Goal: Task Accomplishment & Management: Manage account settings

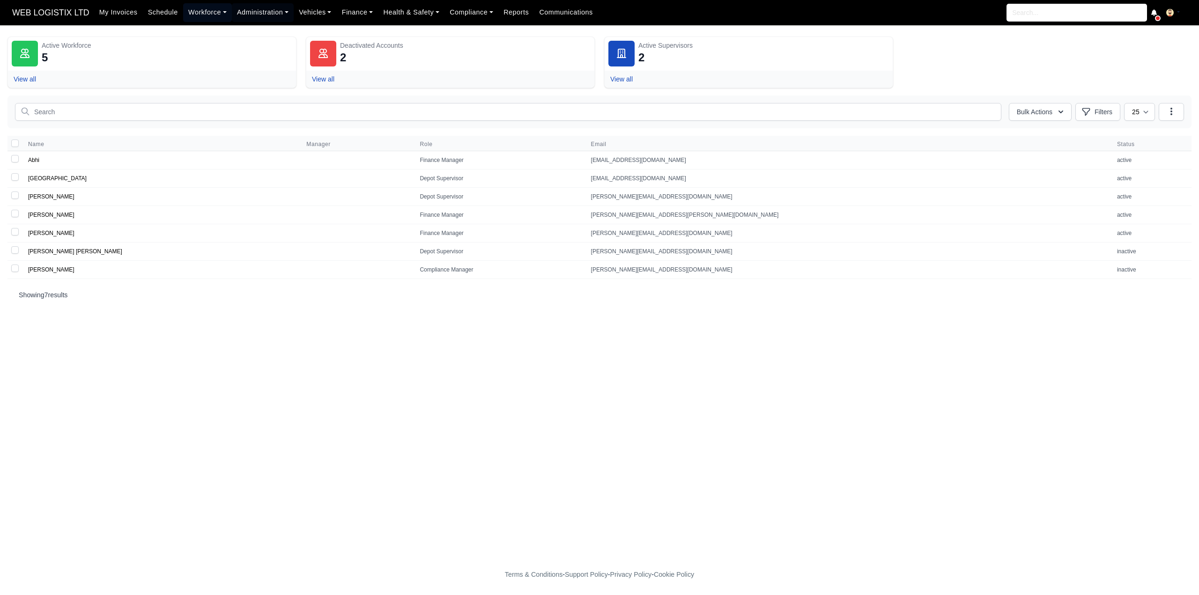
click at [184, 14] on link "Workforce" at bounding box center [207, 12] width 49 height 18
click at [188, 26] on link "Manpower" at bounding box center [225, 33] width 76 height 20
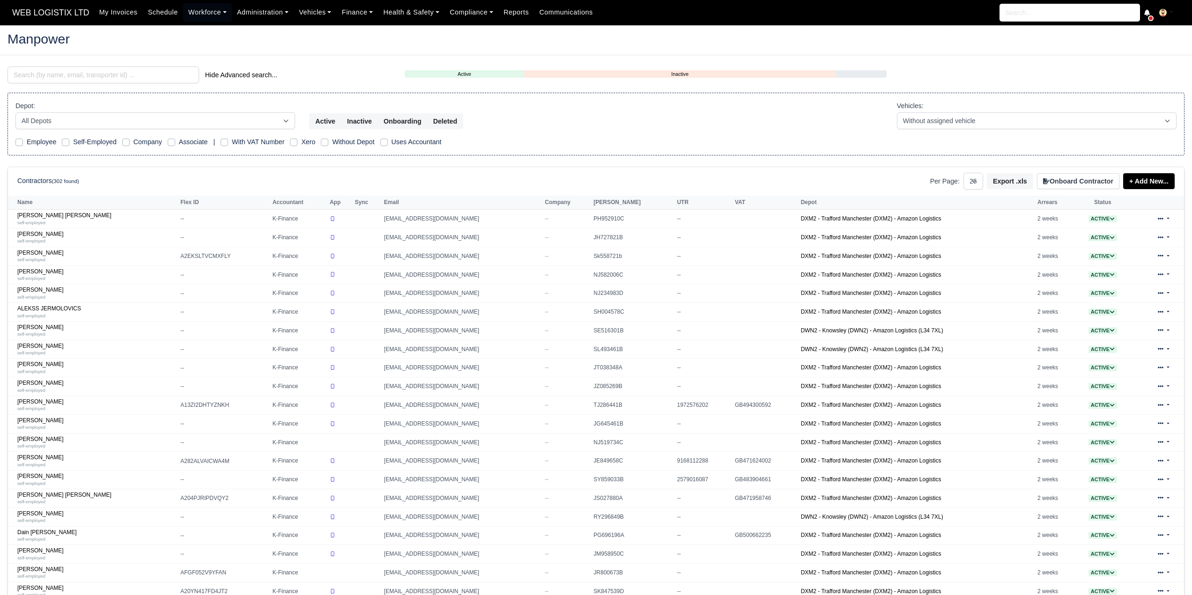
select select "25"
click at [135, 78] on input "search" at bounding box center [103, 75] width 192 height 17
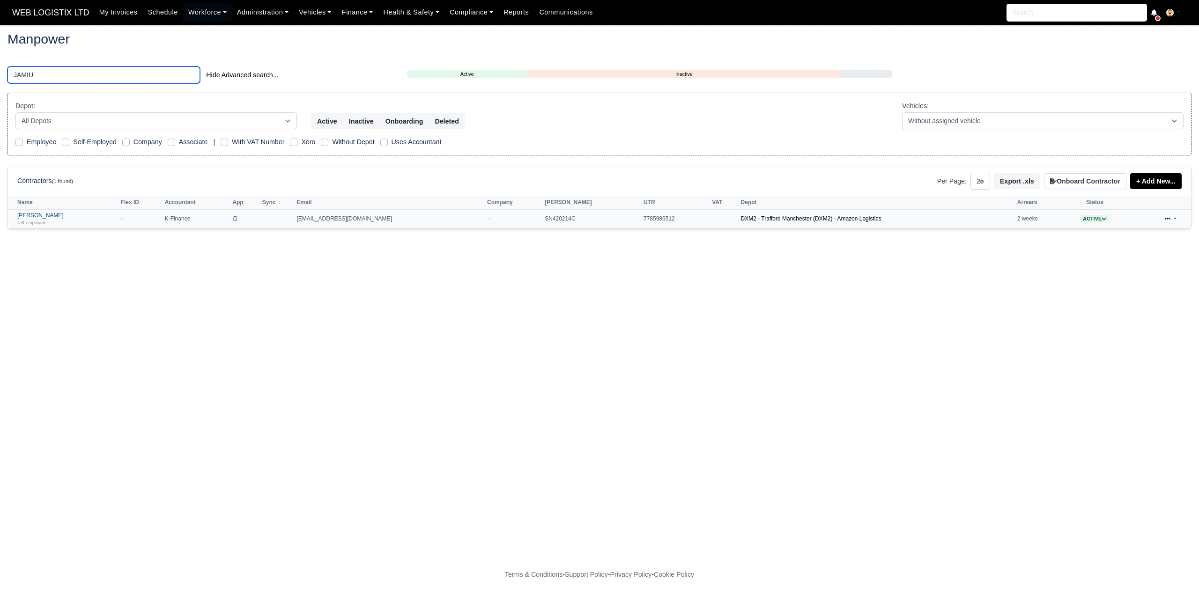
type input "JAMIU"
click at [34, 215] on link "Jamiu Adeniyi self-employed" at bounding box center [66, 219] width 99 height 14
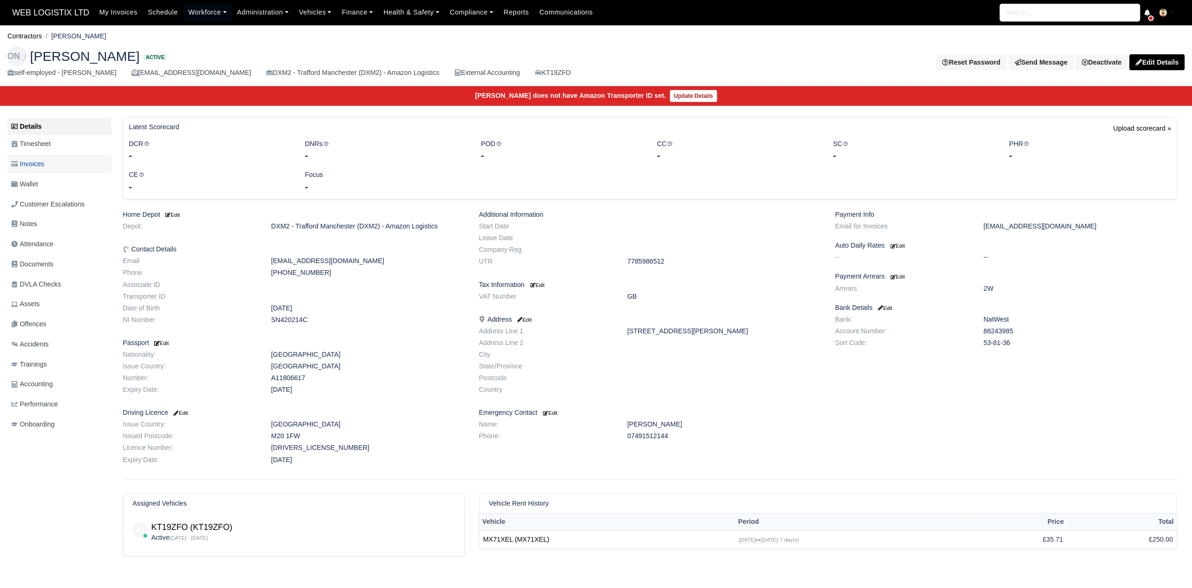
click at [42, 164] on span "Invoices" at bounding box center [27, 164] width 33 height 11
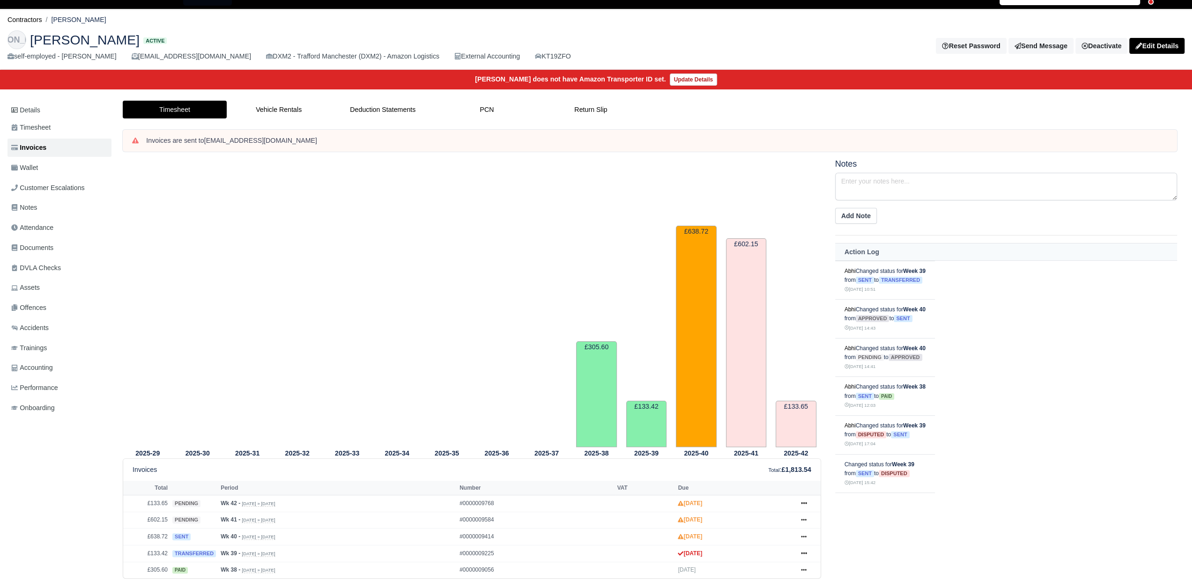
scroll to position [67, 0]
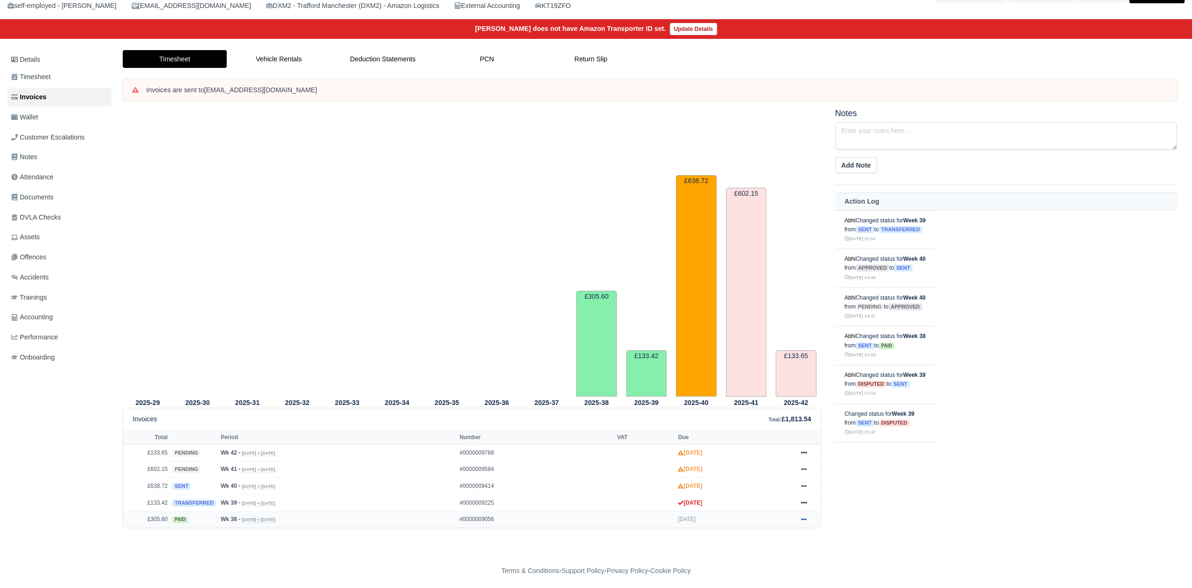
click at [804, 517] on icon at bounding box center [804, 520] width 6 height 6
click at [805, 500] on icon at bounding box center [804, 503] width 6 height 6
click at [806, 483] on icon at bounding box center [804, 486] width 6 height 6
click at [370, 63] on link "Deduction Statements" at bounding box center [383, 59] width 104 height 18
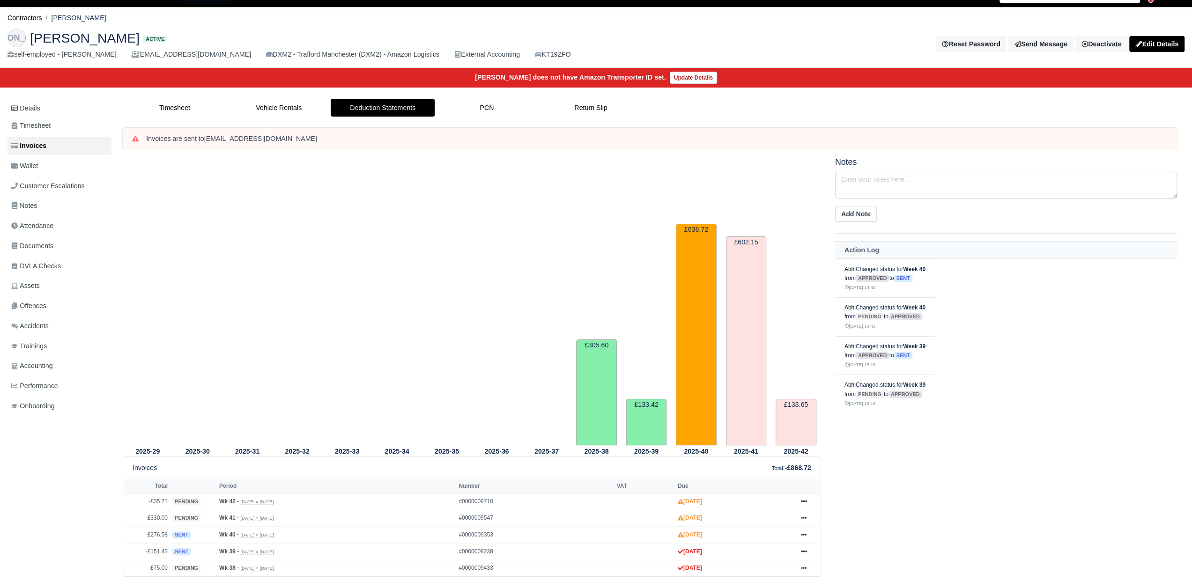
scroll to position [67, 0]
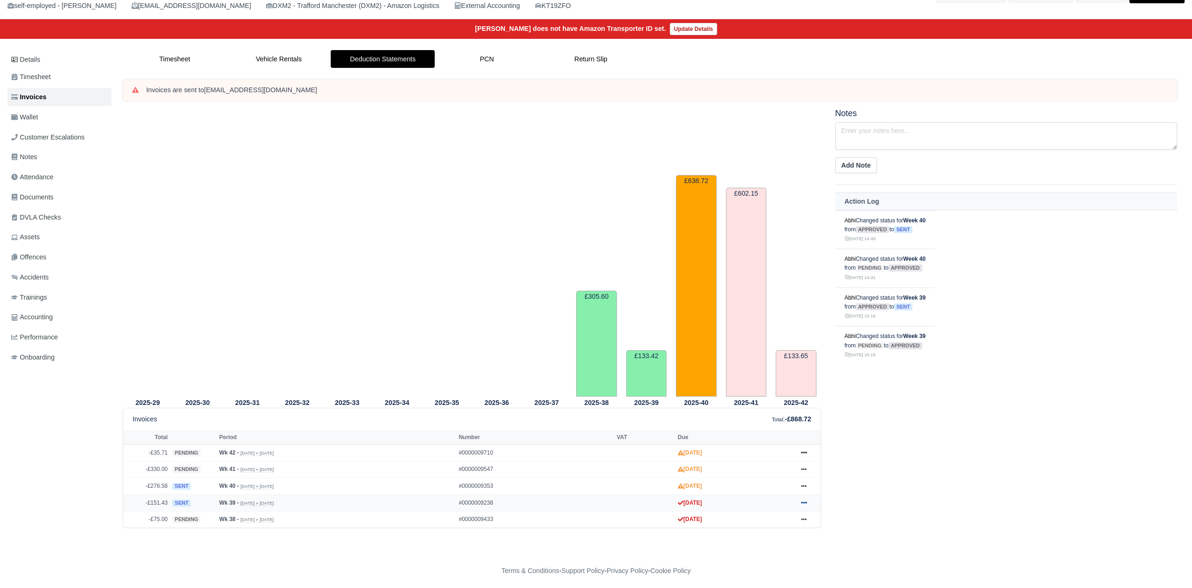
click at [803, 500] on icon at bounding box center [804, 503] width 6 height 6
click at [779, 542] on div "2025-29 2025-30 2025-31 2025-32 2025-33 2025-34 2025-35 2025-36 2025-37" at bounding box center [650, 330] width 1068 height 442
click at [802, 483] on icon at bounding box center [804, 486] width 6 height 6
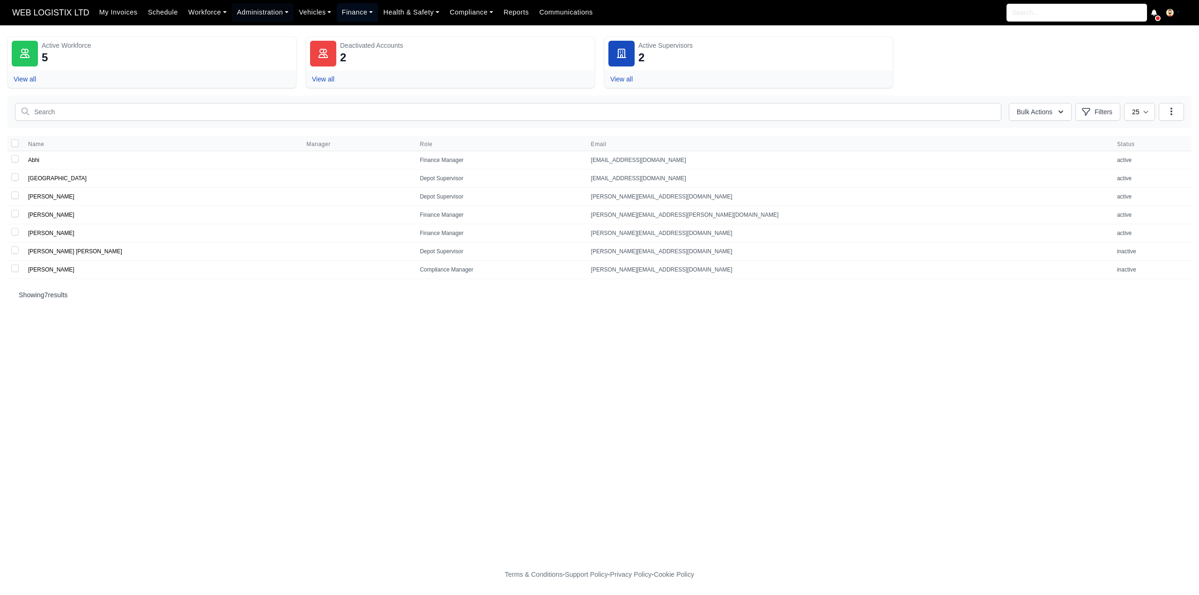
click at [359, 7] on link "Finance" at bounding box center [358, 12] width 42 height 18
click at [316, 15] on link "Vehicles" at bounding box center [315, 12] width 43 height 18
click at [321, 73] on link "Rental Agreements" at bounding box center [336, 72] width 76 height 20
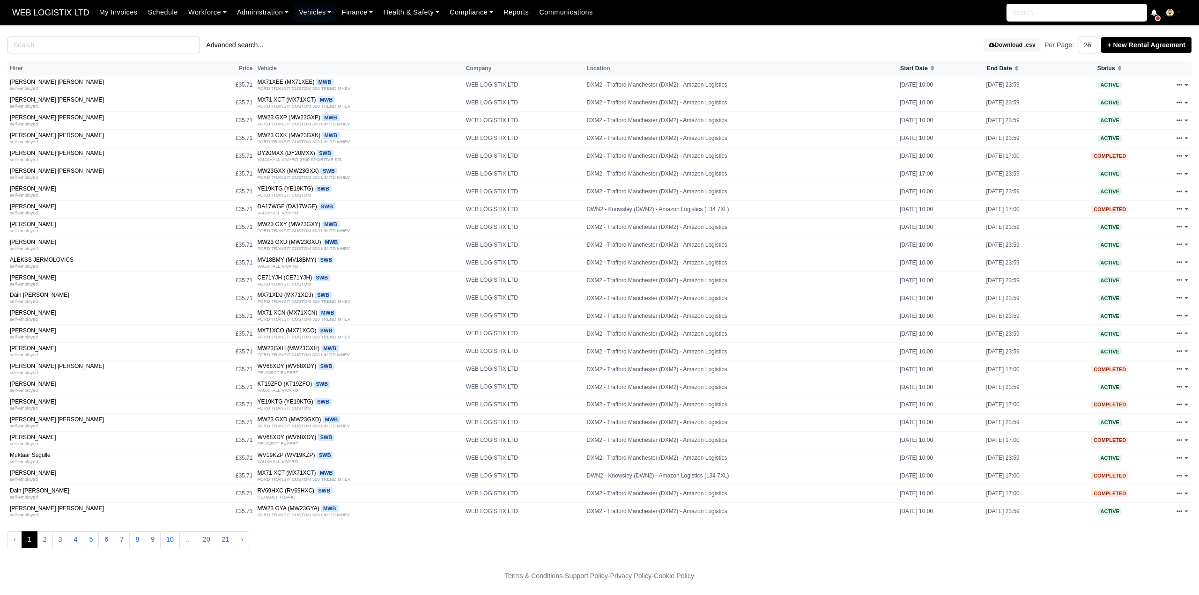
select select "25"
click at [125, 49] on input "search" at bounding box center [103, 45] width 192 height 17
drag, startPoint x: 108, startPoint y: 47, endPoint x: 181, endPoint y: 75, distance: 78.7
click at [110, 47] on input "search" at bounding box center [103, 45] width 192 height 17
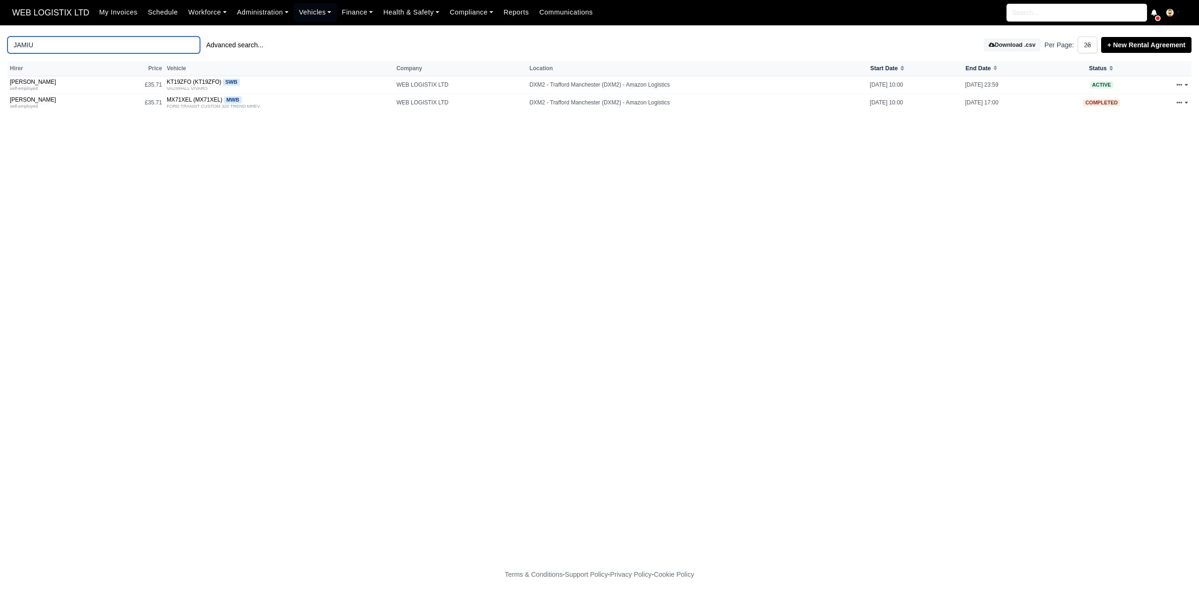
type input "JAMIU"
click at [1148, 48] on link "+ New Rental Agreement" at bounding box center [1146, 45] width 90 height 16
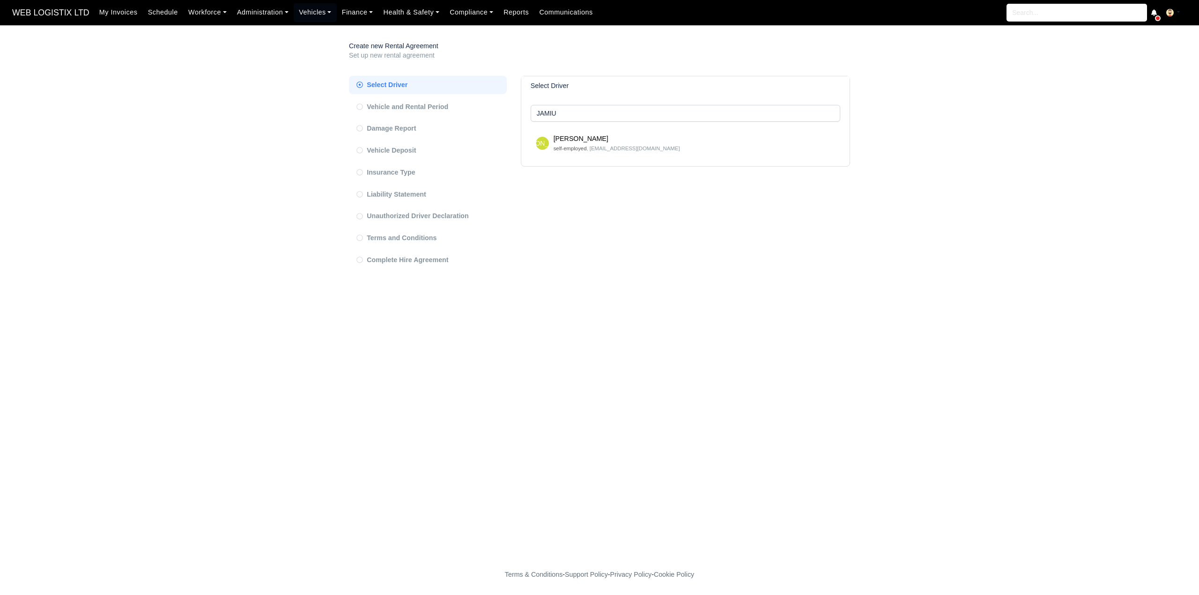
type input "JAMIU"
click at [621, 145] on small "self-employed , [EMAIL_ADDRESS][DOMAIN_NAME]" at bounding box center [617, 148] width 126 height 8
select select
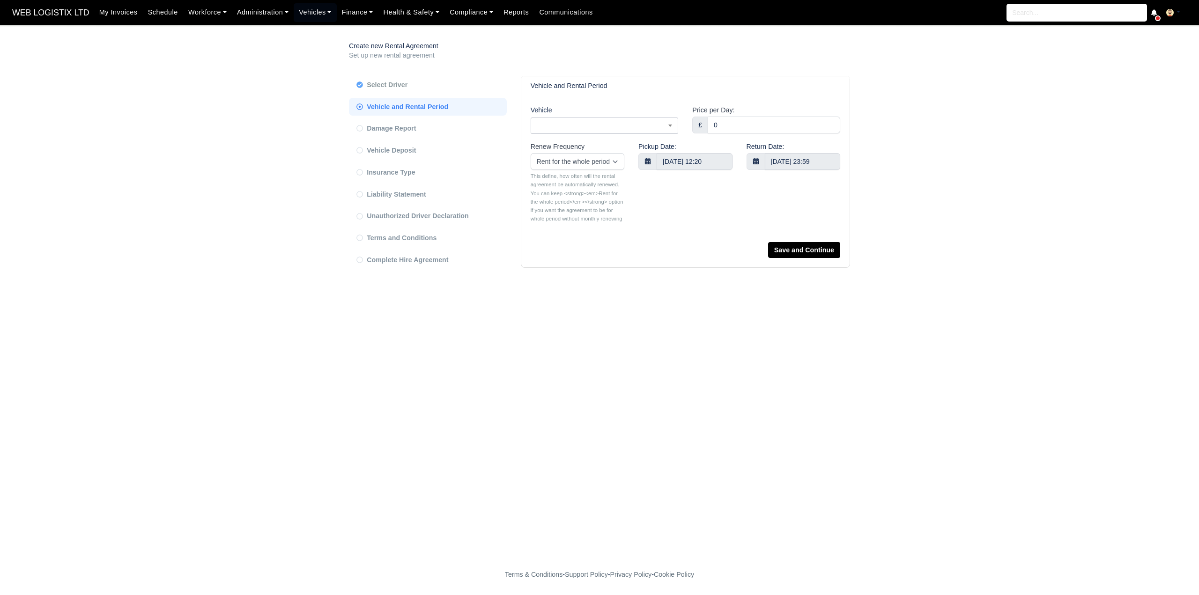
click at [606, 124] on span at bounding box center [605, 126] width 148 height 16
type input "XEL"
select select "71"
type input "35.7142"
select select "71"
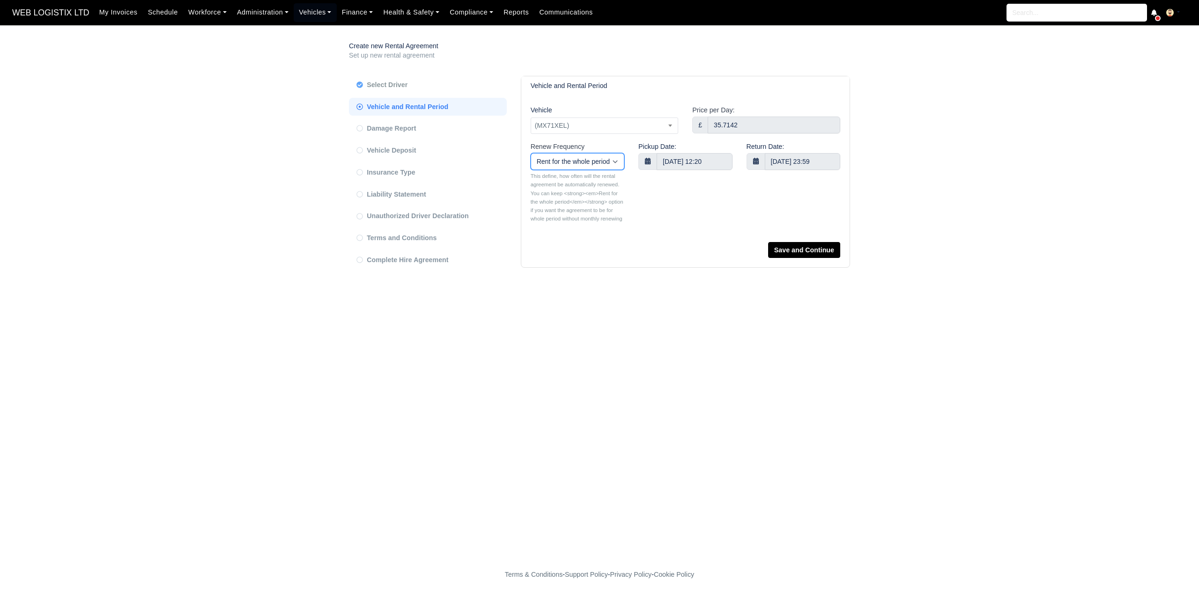
click at [591, 163] on select "Rent for the whole period Monthly Quarterly Semi-annual Yearly" at bounding box center [578, 161] width 94 height 17
select select "yearly"
click at [531, 153] on select "Rent for the whole period Monthly Quarterly Semi-annual Yearly" at bounding box center [578, 161] width 94 height 17
select select "9"
select select "71"
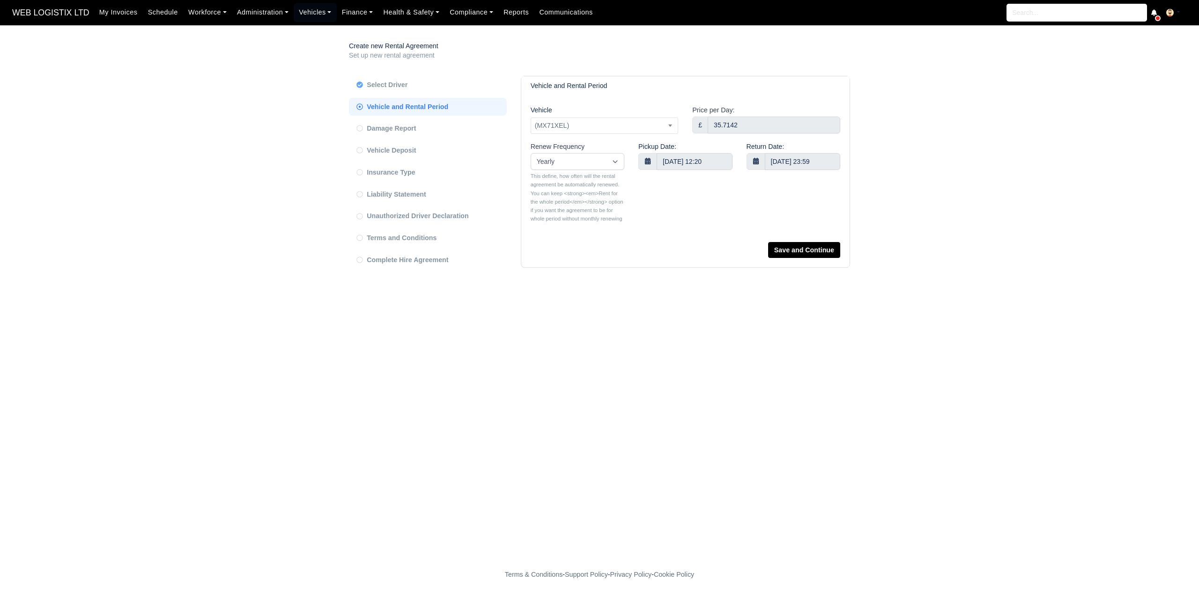
select select "yearly"
click at [682, 163] on input "13 Oct 2025 12:20" at bounding box center [694, 161] width 75 height 17
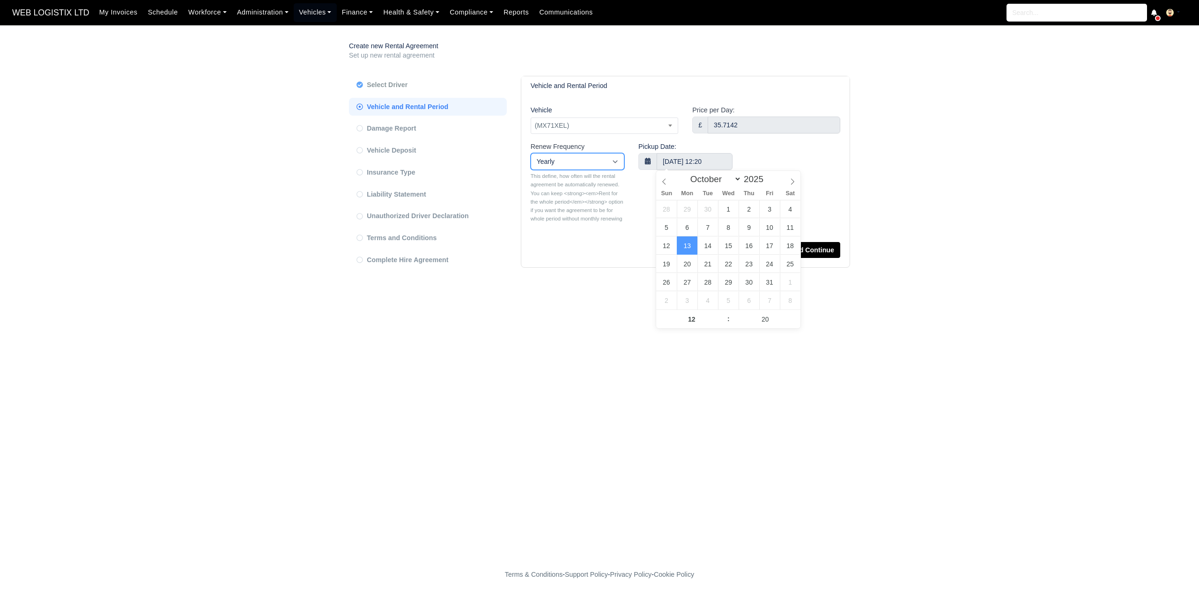
click at [574, 169] on select "Rent for the whole period Monthly Quarterly Semi-annual Yearly" at bounding box center [578, 161] width 94 height 17
select select
click at [531, 153] on select "Rent for the whole period Monthly Quarterly Semi-annual Yearly" at bounding box center [578, 161] width 94 height 17
select select "71"
click at [584, 158] on select "Rent for the whole period Monthly Quarterly Semi-annual Yearly" at bounding box center [578, 161] width 94 height 17
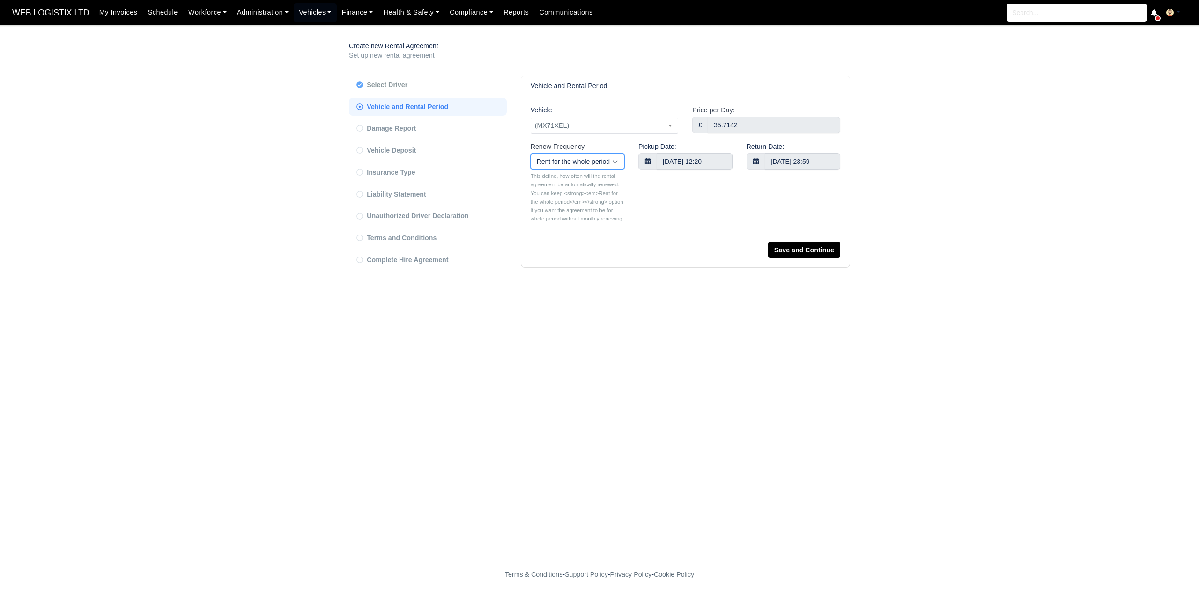
select select "yearly"
click at [531, 153] on select "Rent for the whole period Monthly Quarterly Semi-annual Yearly" at bounding box center [578, 161] width 94 height 17
select select "9"
select select "71"
select select "yearly"
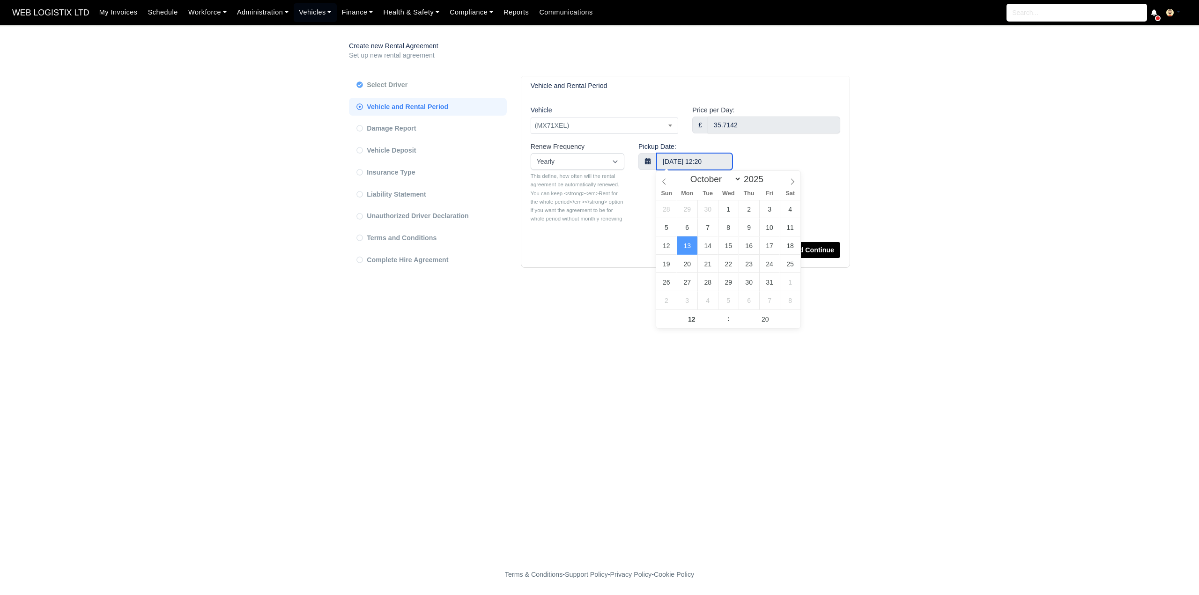
click at [694, 163] on input "13 Oct 2025 12:20" at bounding box center [694, 161] width 75 height 17
select select "8"
click at [662, 179] on icon at bounding box center [664, 181] width 7 height 7
type input "24 Sep 2025 12:20"
type input "10"
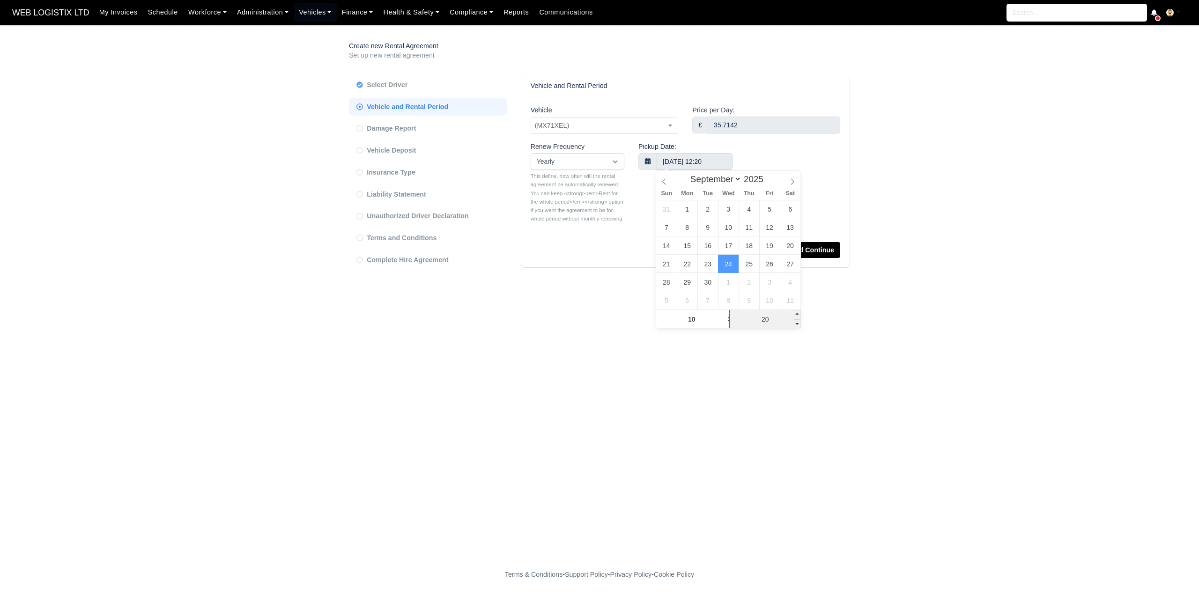
type input "24 Sep 2025 10:20"
click at [771, 319] on input "20" at bounding box center [765, 319] width 71 height 19
type input "00"
type input "24 Sep 2025 10:00"
click at [826, 323] on main "Create new Rental Agreement Set up new rental agreement Select Driver Vehicle a…" at bounding box center [599, 296] width 1199 height 518
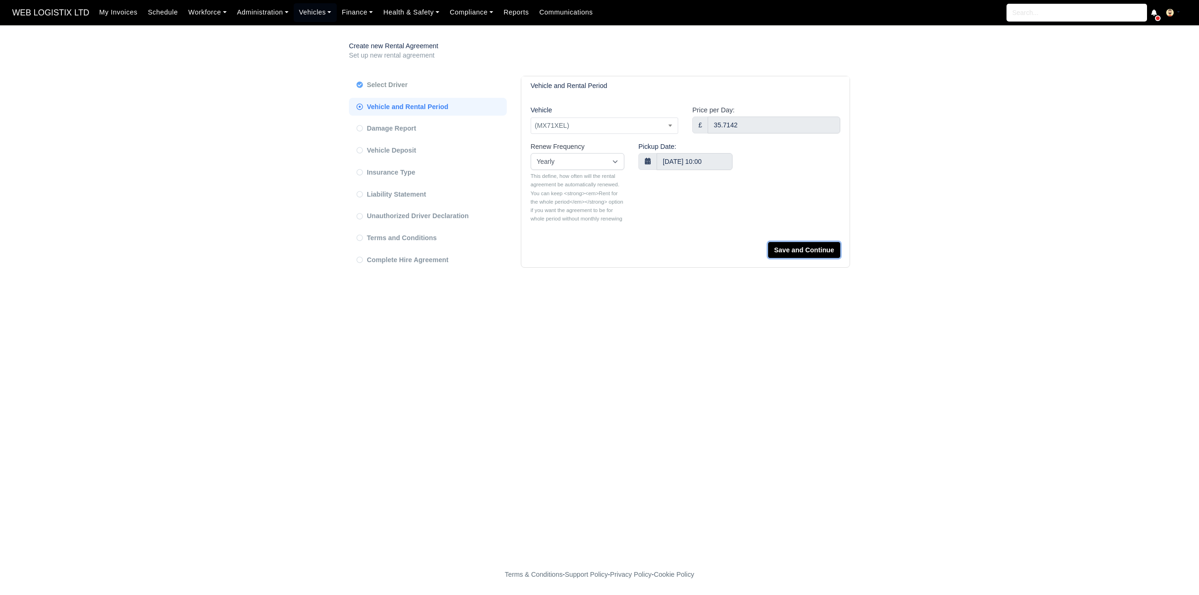
click at [806, 252] on button "Save and Continue" at bounding box center [804, 250] width 72 height 16
select select "71"
select select "yearly"
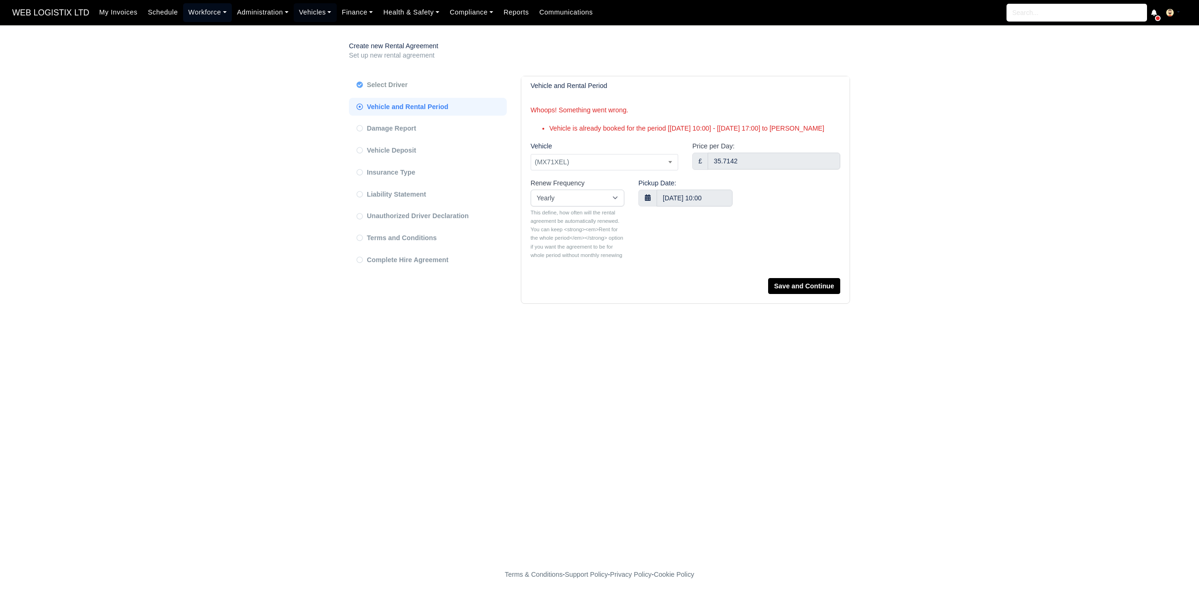
click at [197, 9] on link "Workforce" at bounding box center [207, 12] width 49 height 18
click at [199, 31] on link "Manpower" at bounding box center [225, 33] width 76 height 20
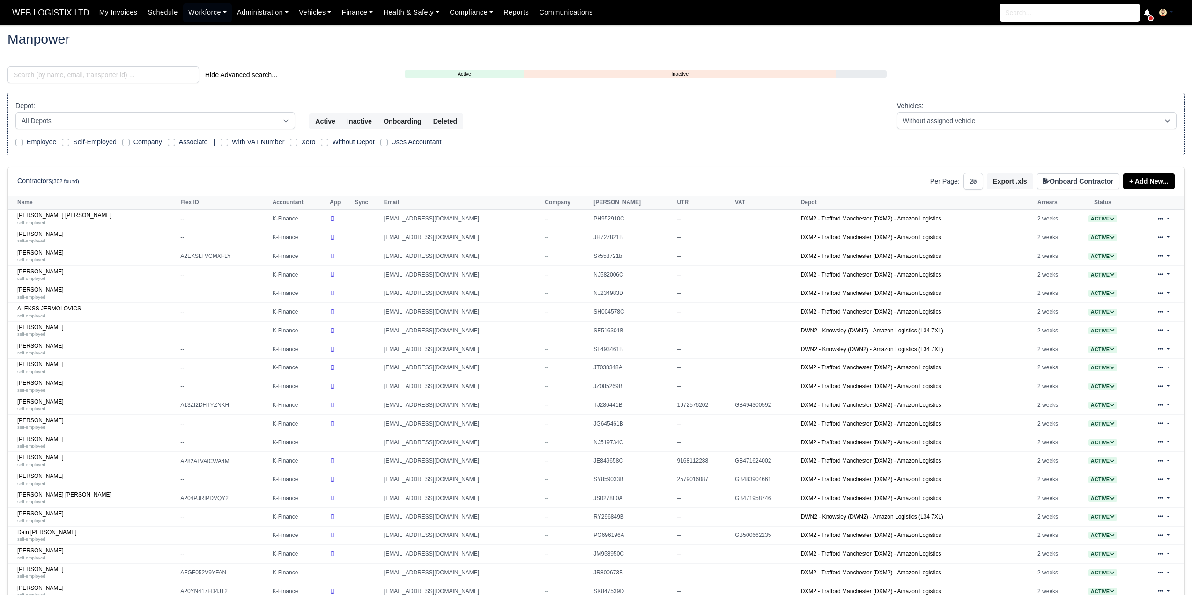
select select "25"
click at [143, 71] on input "search" at bounding box center [103, 75] width 192 height 17
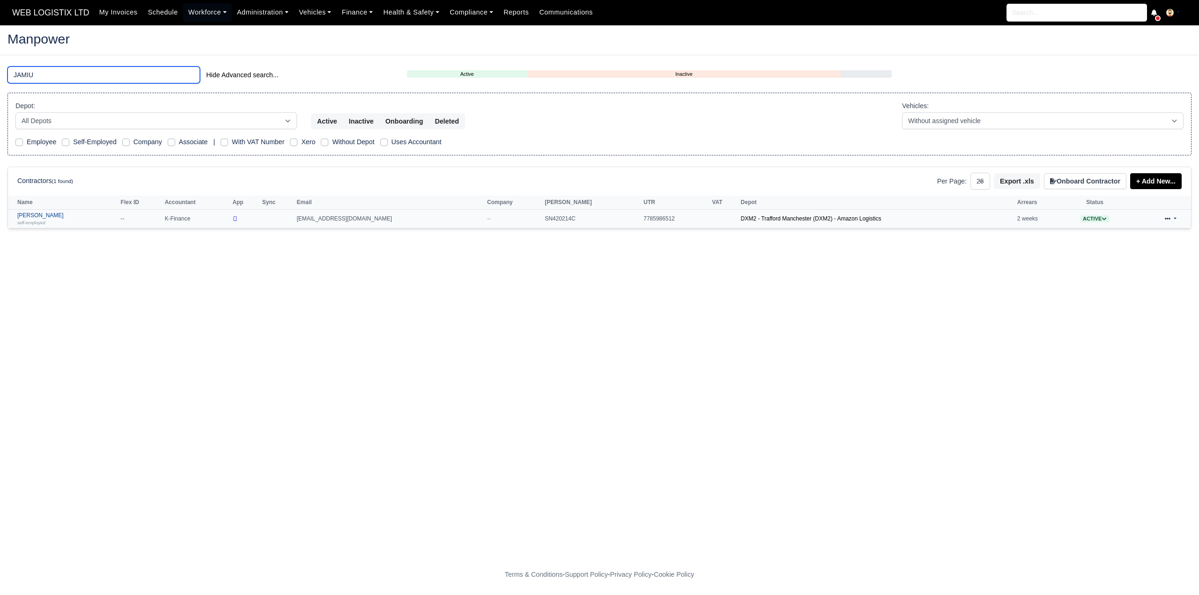
type input "JAMIU"
click at [40, 212] on link "Jamiu Adeniyi self-employed" at bounding box center [66, 219] width 99 height 14
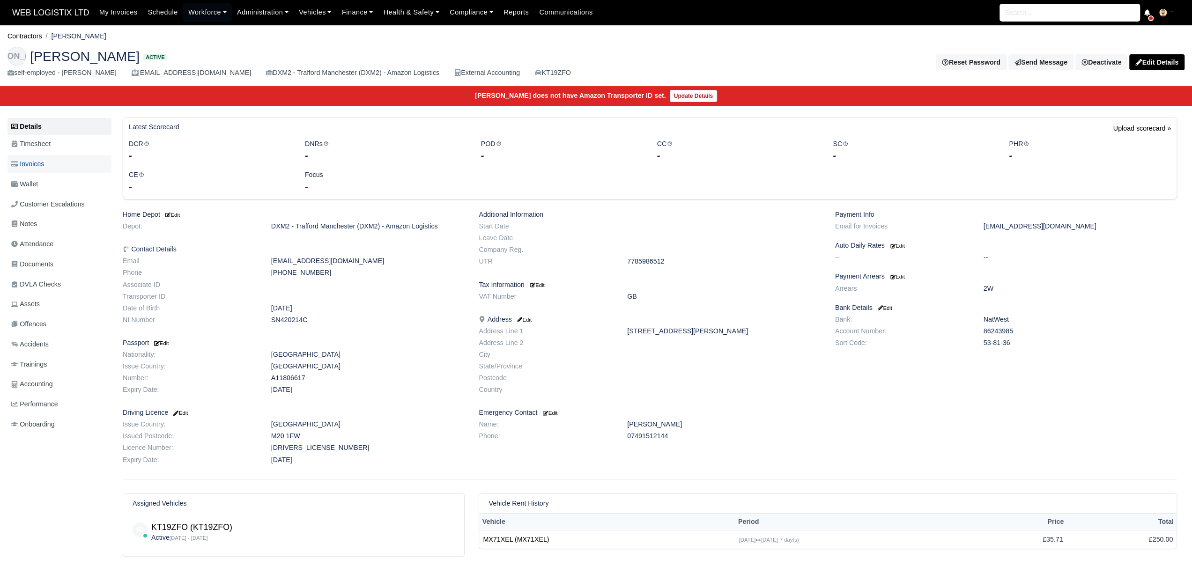
click at [63, 171] on link "Invoices" at bounding box center [59, 164] width 104 height 18
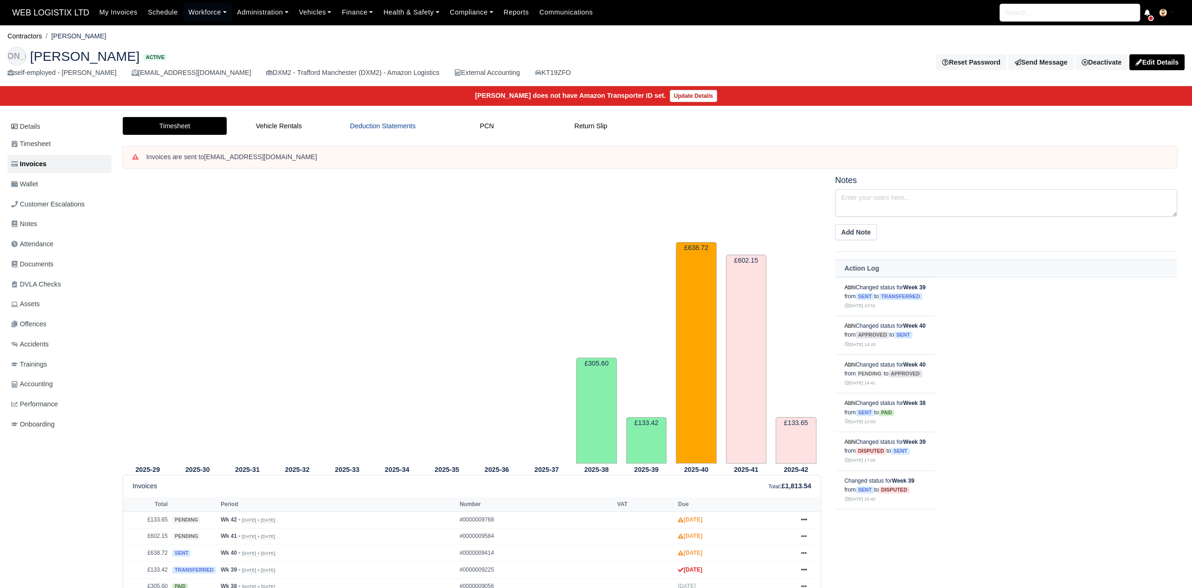
click at [371, 126] on link "Deduction Statements" at bounding box center [383, 126] width 104 height 18
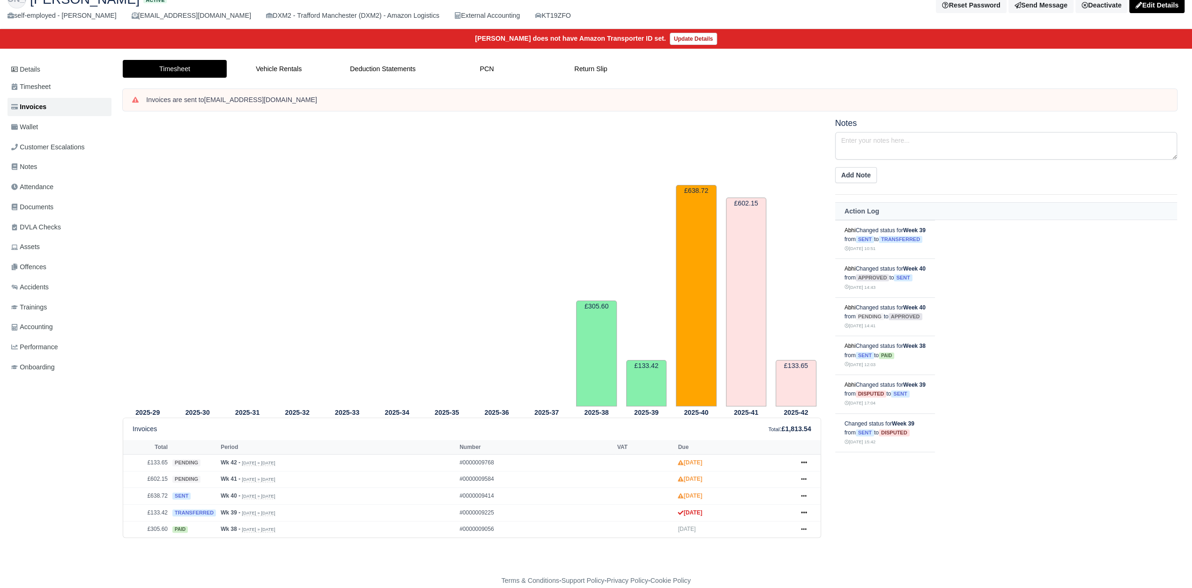
scroll to position [67, 0]
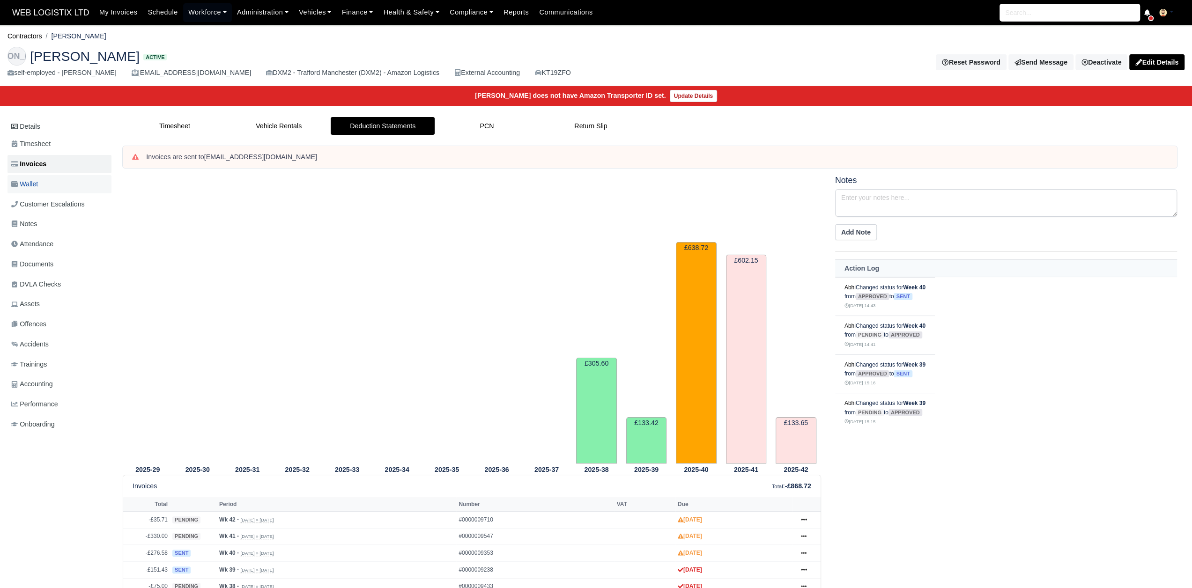
click at [46, 188] on link "Wallet" at bounding box center [59, 184] width 104 height 18
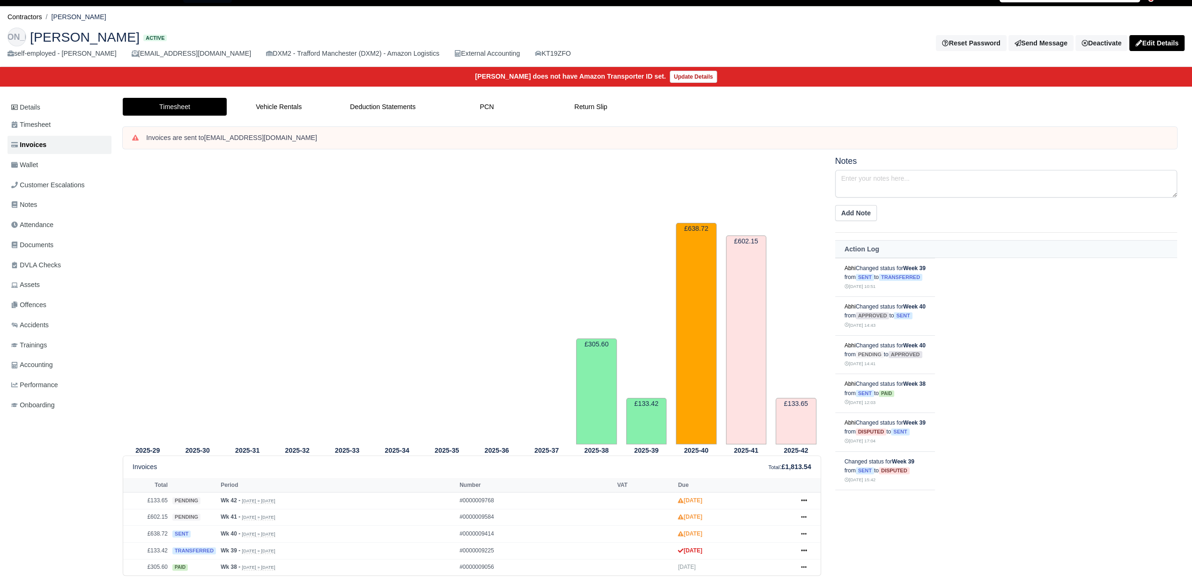
scroll to position [67, 0]
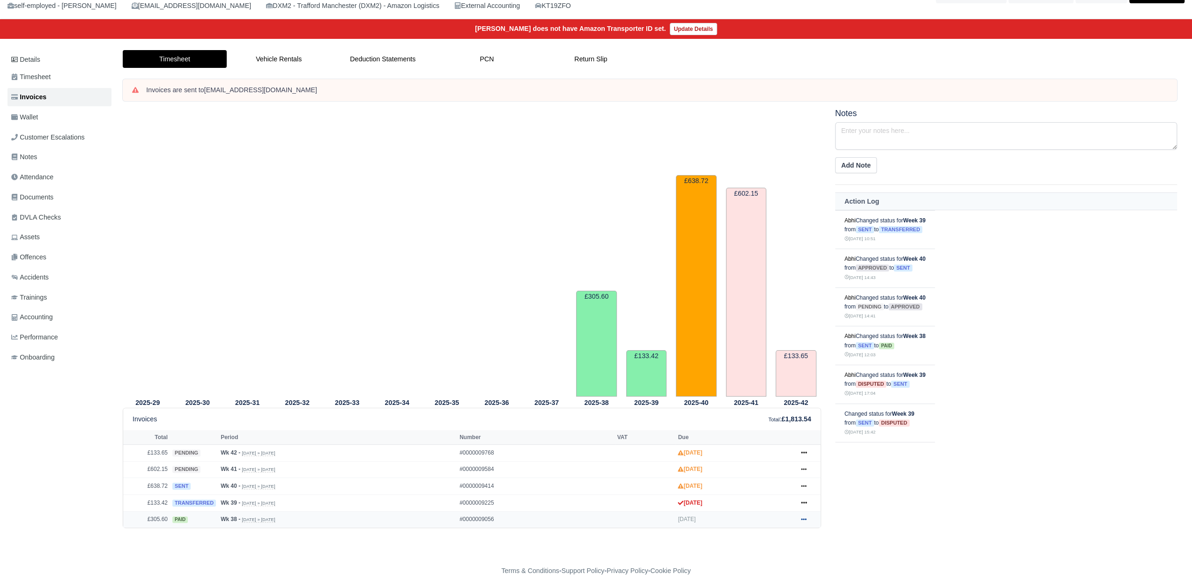
click at [804, 518] on icon at bounding box center [804, 519] width 6 height 2
click at [804, 500] on icon at bounding box center [804, 503] width 6 height 6
click at [791, 519] on link "Show Invoice" at bounding box center [767, 520] width 83 height 20
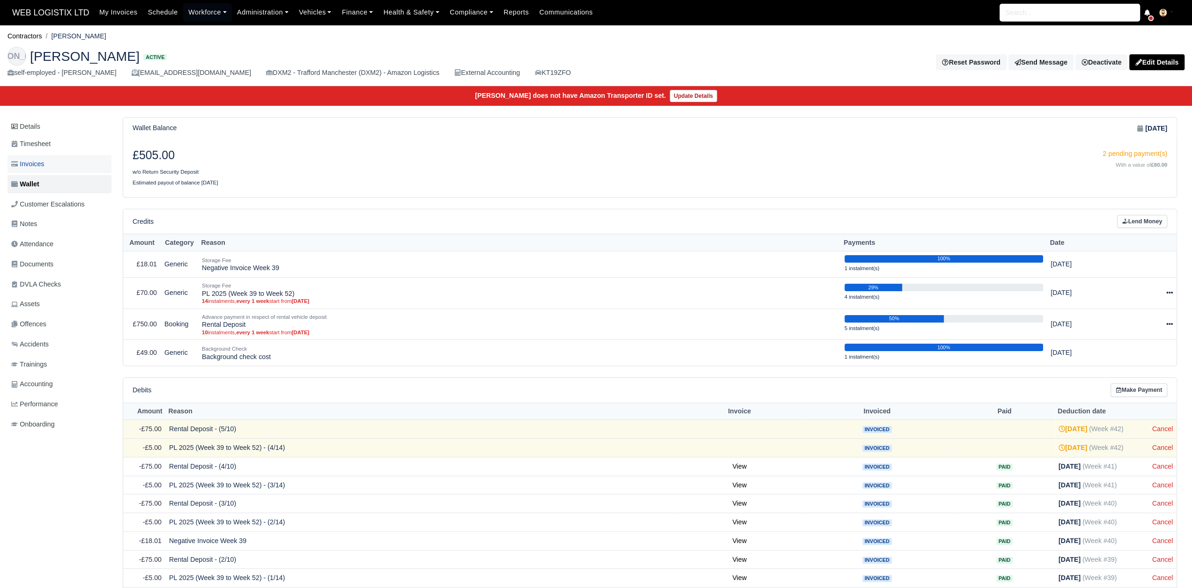
click at [68, 167] on link "Invoices" at bounding box center [59, 164] width 104 height 18
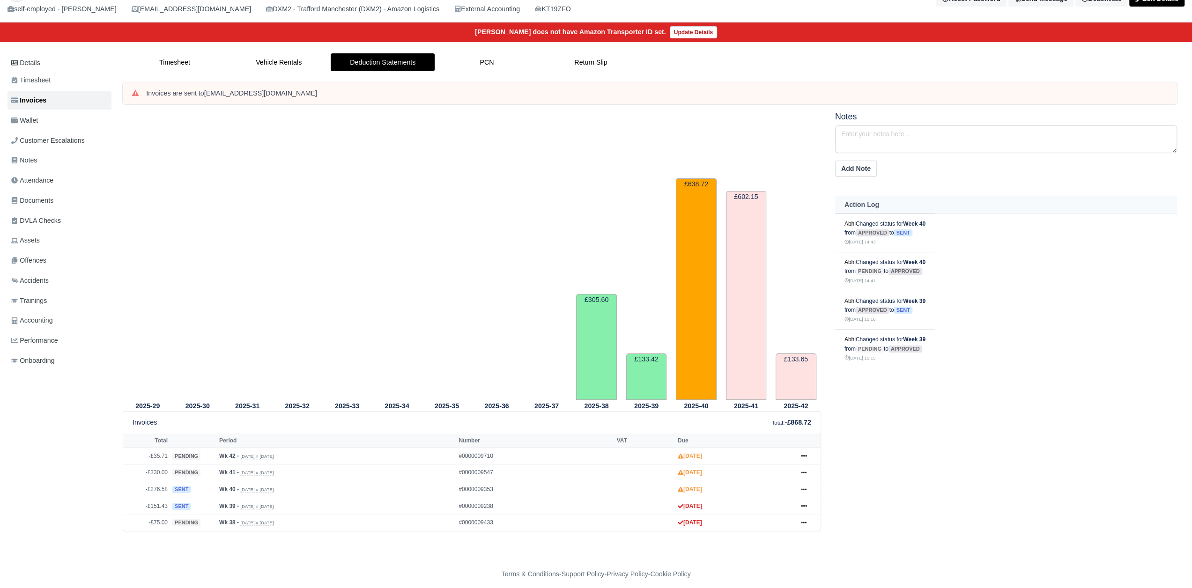
scroll to position [67, 0]
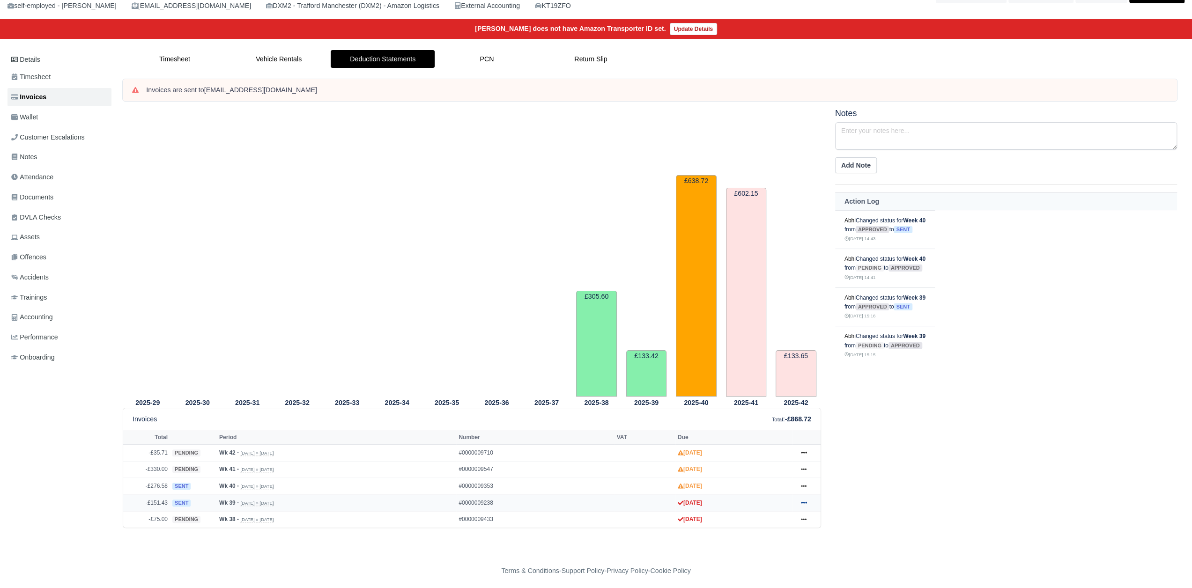
click at [804, 503] on icon at bounding box center [804, 503] width 6 height 6
click at [42, 118] on link "Wallet" at bounding box center [59, 117] width 104 height 18
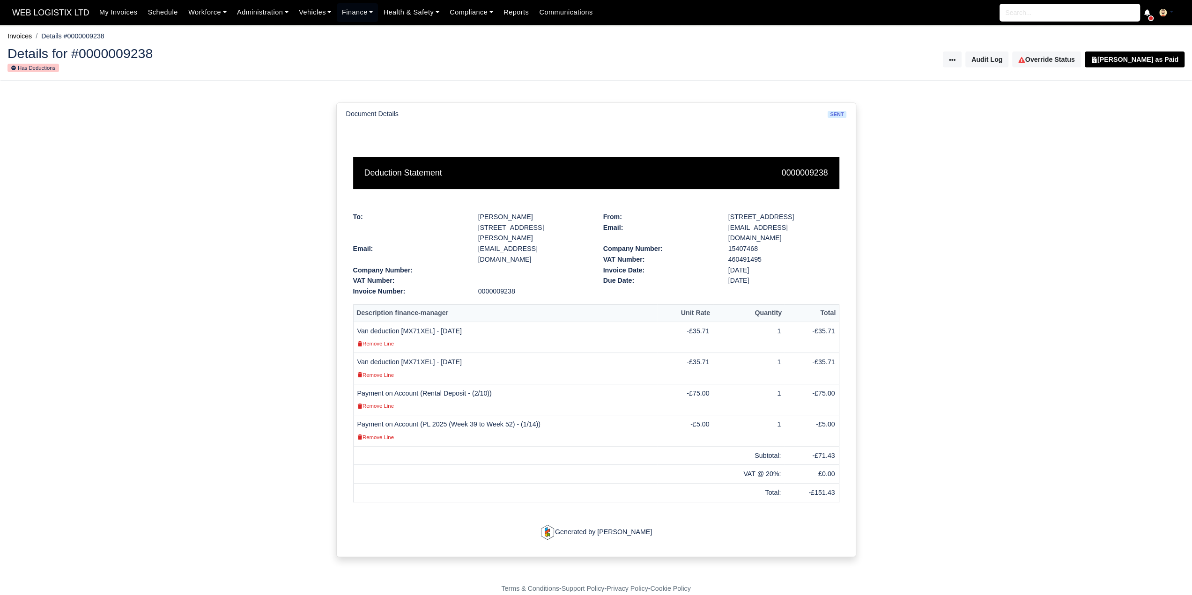
drag, startPoint x: 356, startPoint y: 321, endPoint x: 473, endPoint y: 321, distance: 116.6
click at [473, 322] on td "Van deduction [MX71XEL] - [DATE] Remove Line" at bounding box center [505, 337] width 304 height 31
copy td "Van deduction [MX71XEL] - [DATE]"
drag, startPoint x: 477, startPoint y: 333, endPoint x: 477, endPoint y: 340, distance: 7.0
click at [477, 338] on div "Remove Line" at bounding box center [505, 343] width 296 height 11
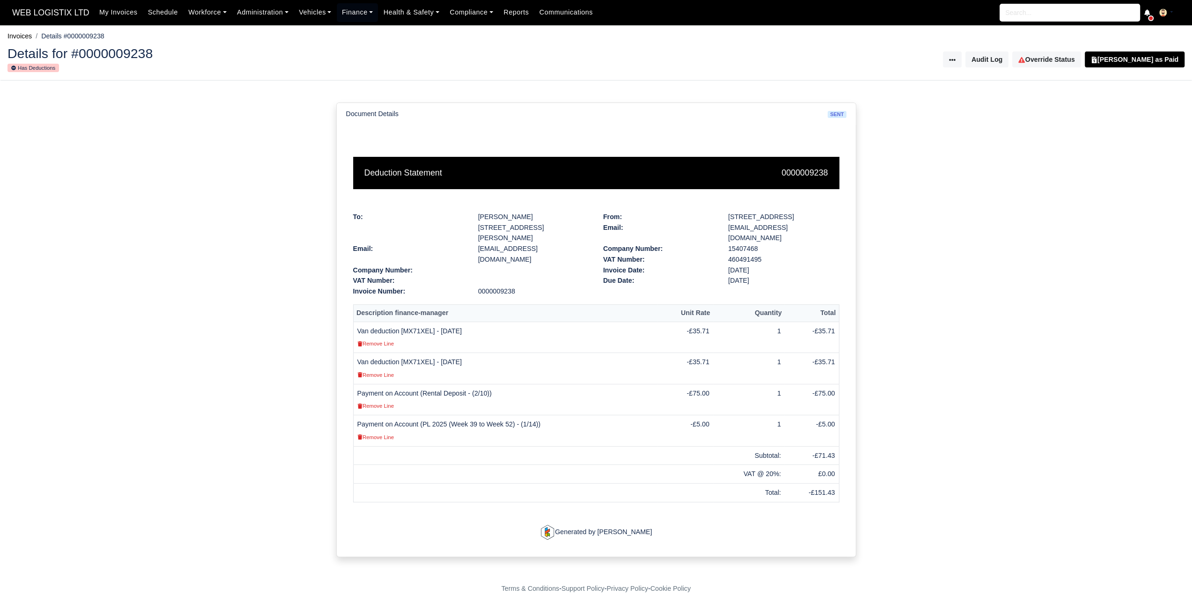
drag, startPoint x: 477, startPoint y: 353, endPoint x: 357, endPoint y: 353, distance: 120.4
click at [357, 353] on td "Van deduction [MX71XEL] - 26/09/2025 Remove Line" at bounding box center [505, 368] width 304 height 31
copy td "Van deduction [MX71XEL] - [DATE]"
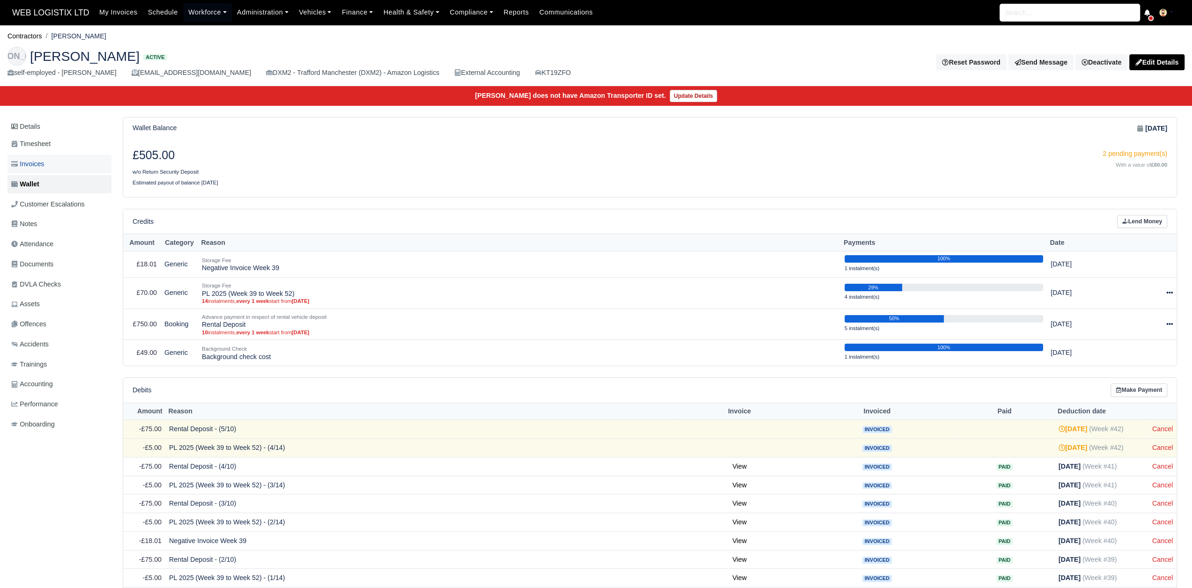
click at [43, 164] on span "Invoices" at bounding box center [27, 164] width 33 height 11
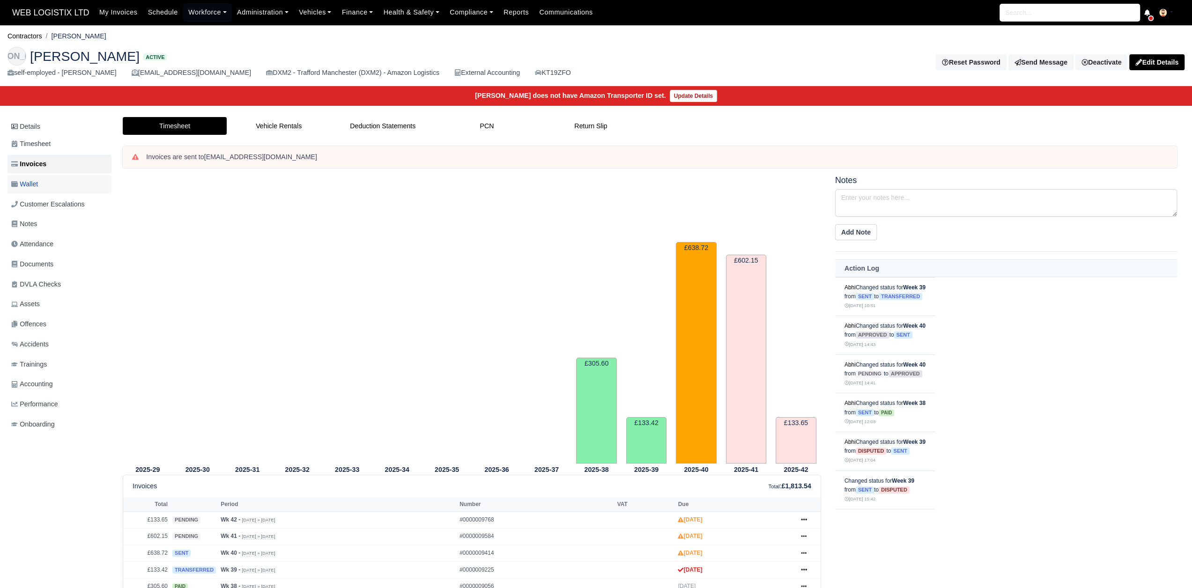
click at [45, 190] on link "Wallet" at bounding box center [59, 184] width 104 height 18
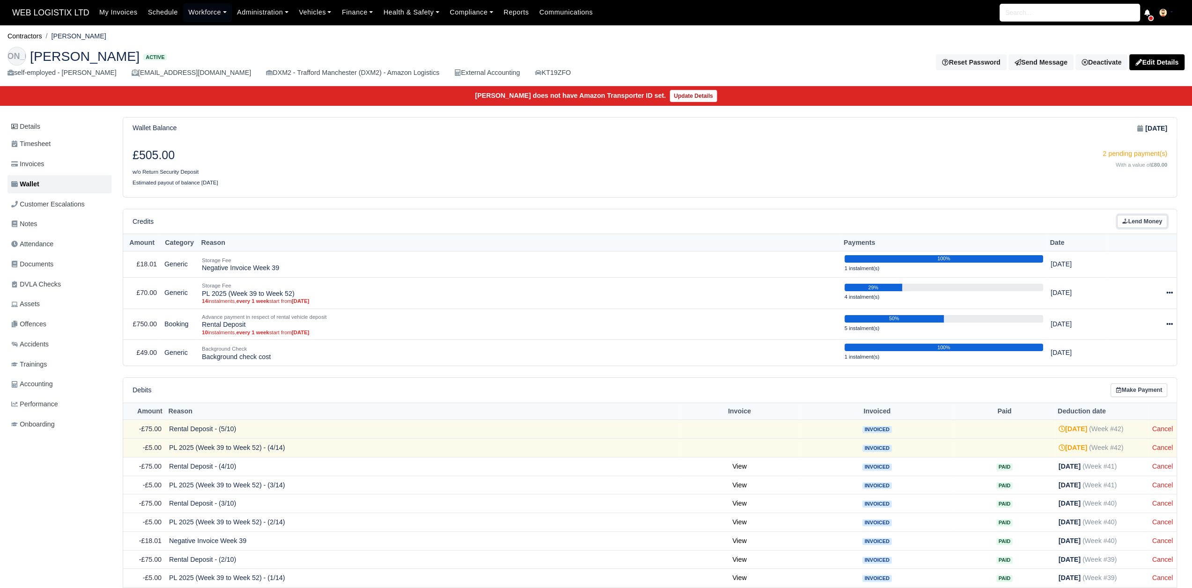
click at [1131, 217] on link "Lend Money" at bounding box center [1142, 222] width 50 height 14
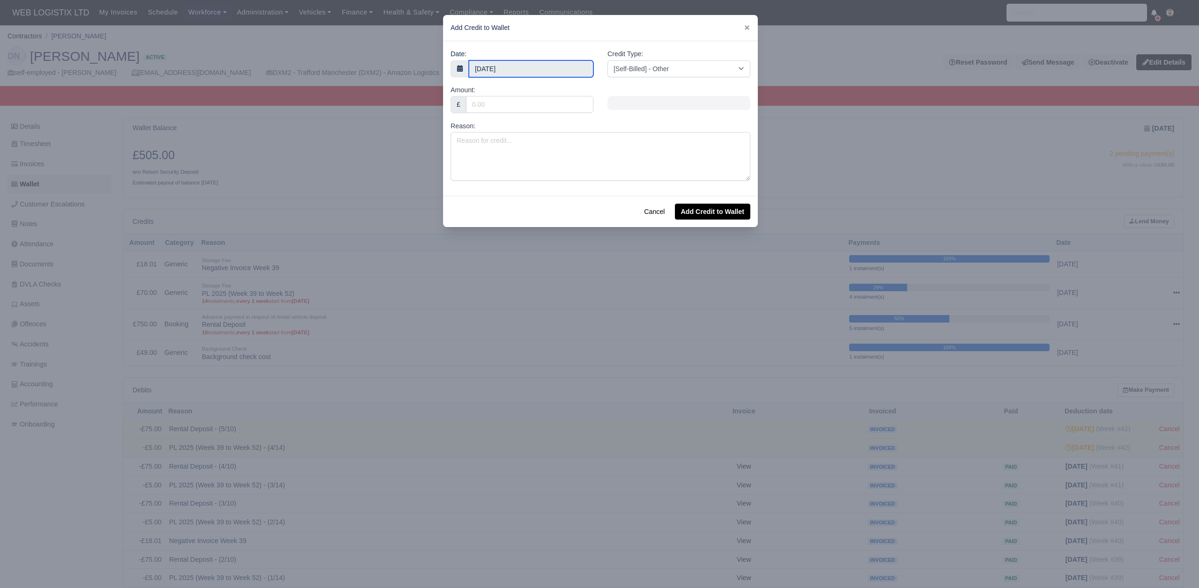
click at [525, 66] on input "13 October 2025" at bounding box center [531, 68] width 125 height 17
click at [473, 91] on icon at bounding box center [472, 89] width 3 height 6
select select "8"
click at [598, 89] on icon at bounding box center [601, 89] width 7 height 7
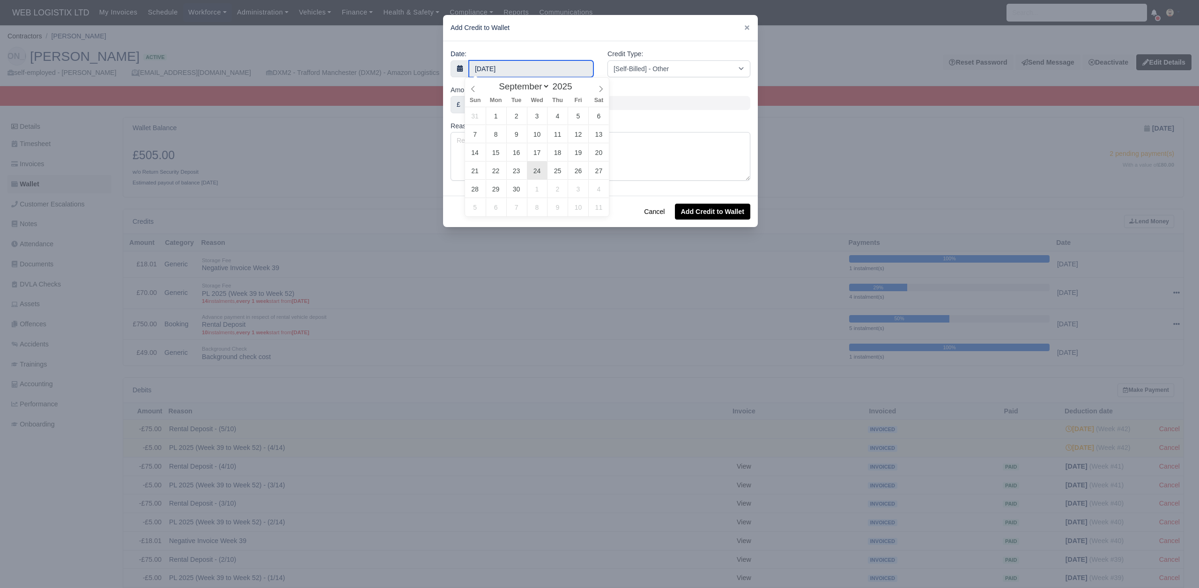
type input "24 September 2025"
click at [530, 103] on input "Amount:" at bounding box center [529, 104] width 127 height 17
type input "35."
type input "35.71"
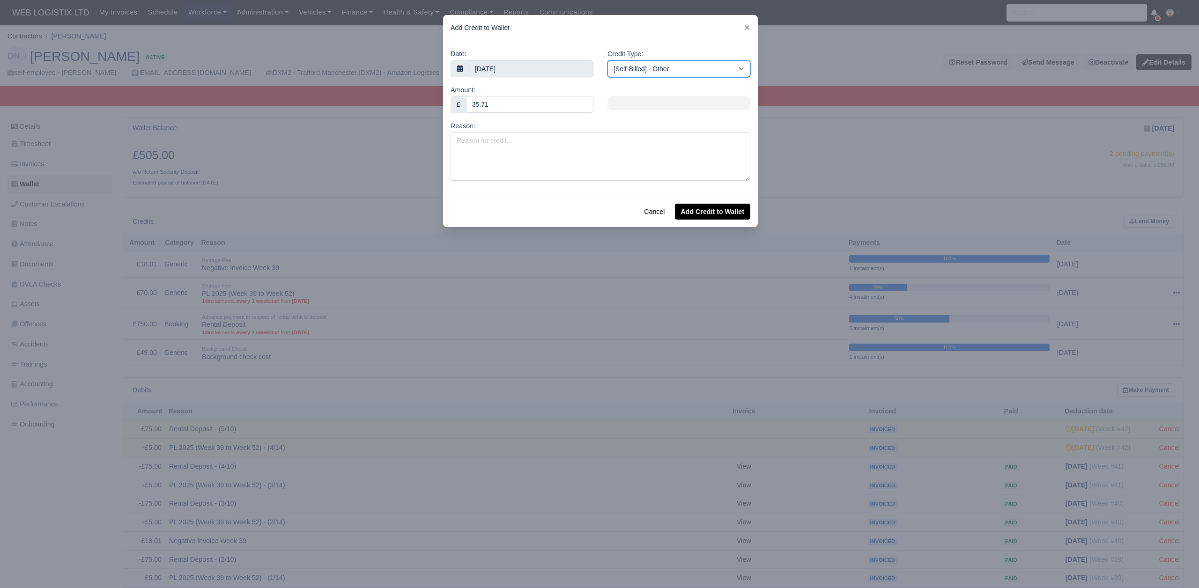
click at [630, 68] on select "[Self-Billed] - Other [Self-Billed] - Negative Invoice [Self-Billed] - Keychain…" at bounding box center [678, 68] width 143 height 17
select select "storage_fee"
click at [607, 60] on select "[Self-Billed] - Other [Self-Billed] - Negative Invoice [Self-Billed] - Keychain…" at bounding box center [678, 68] width 143 height 17
click at [533, 156] on textarea "Reason:" at bounding box center [601, 156] width 300 height 49
paste textarea "Van deduction [MX71XEL] - 26/09/2025"
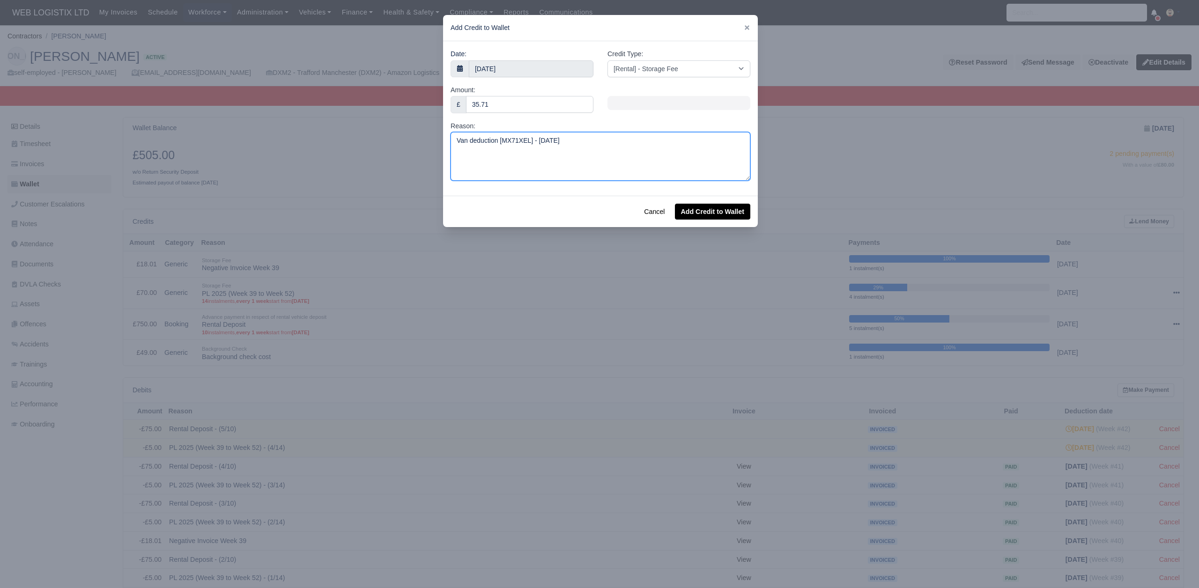
click at [540, 140] on textarea "Van deduction [MX71XEL] - 26/09/2025" at bounding box center [601, 156] width 300 height 49
type textarea "Van deduction [MX71XEL] - 24/09/2025"
click at [697, 210] on button "Add Credit to Wallet" at bounding box center [712, 212] width 75 height 16
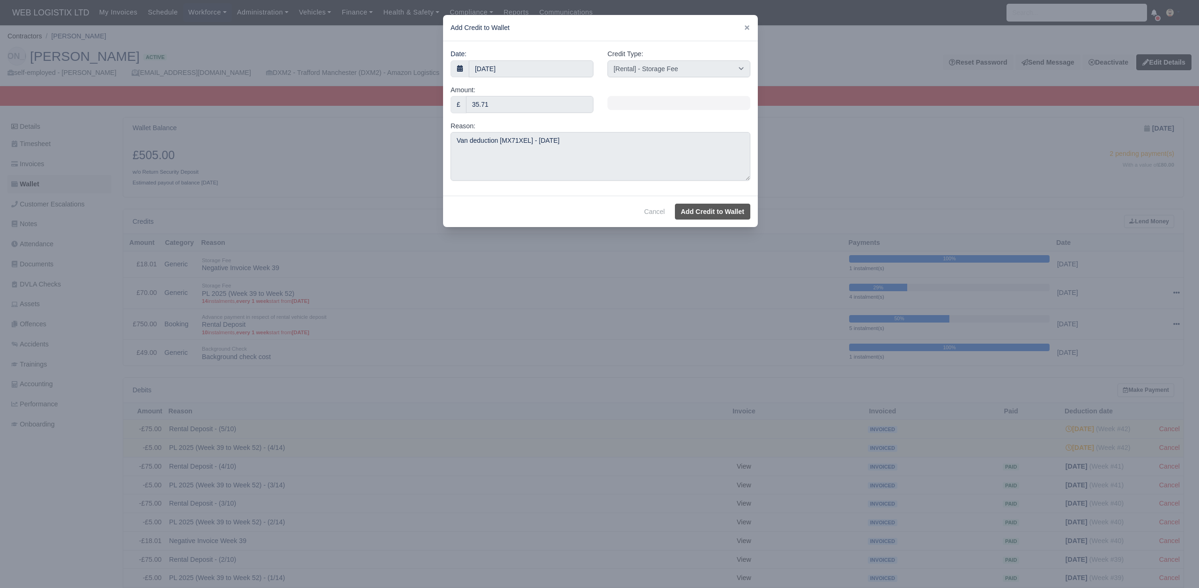
select select "other"
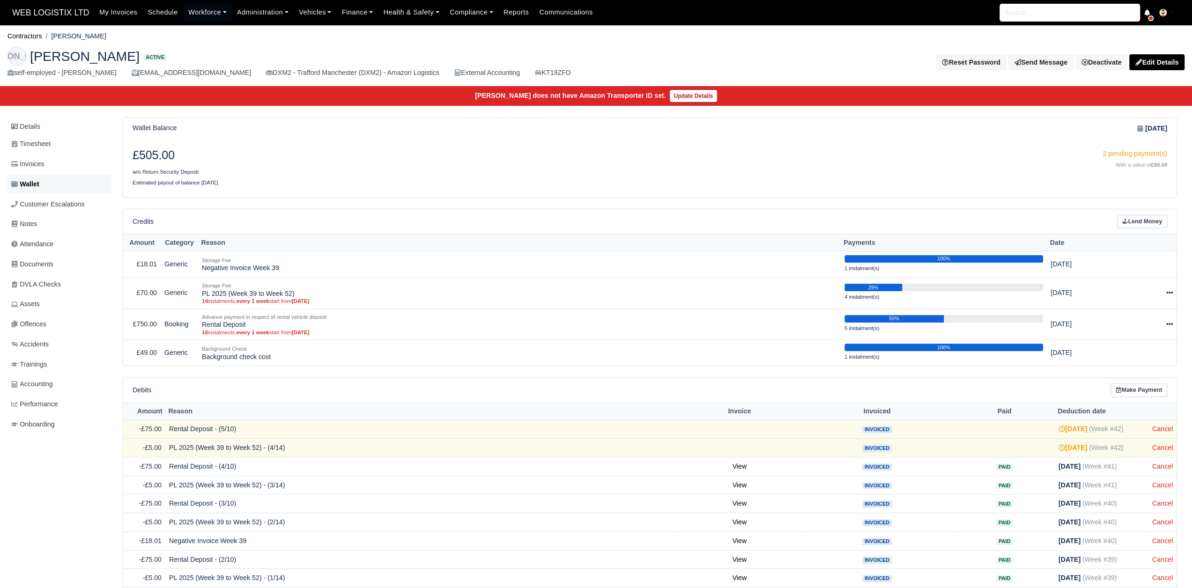
click at [84, 184] on link "Wallet" at bounding box center [59, 184] width 104 height 18
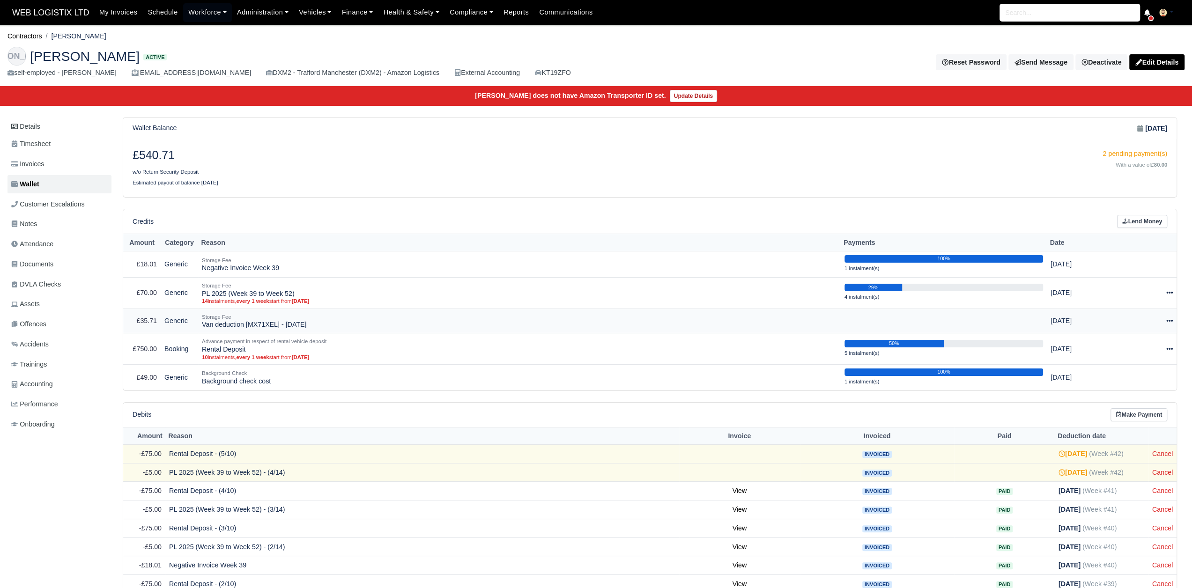
click at [1172, 320] on icon at bounding box center [1169, 321] width 7 height 2
click at [1125, 349] on button "Make Payment" at bounding box center [1129, 349] width 83 height 15
select select "7591"
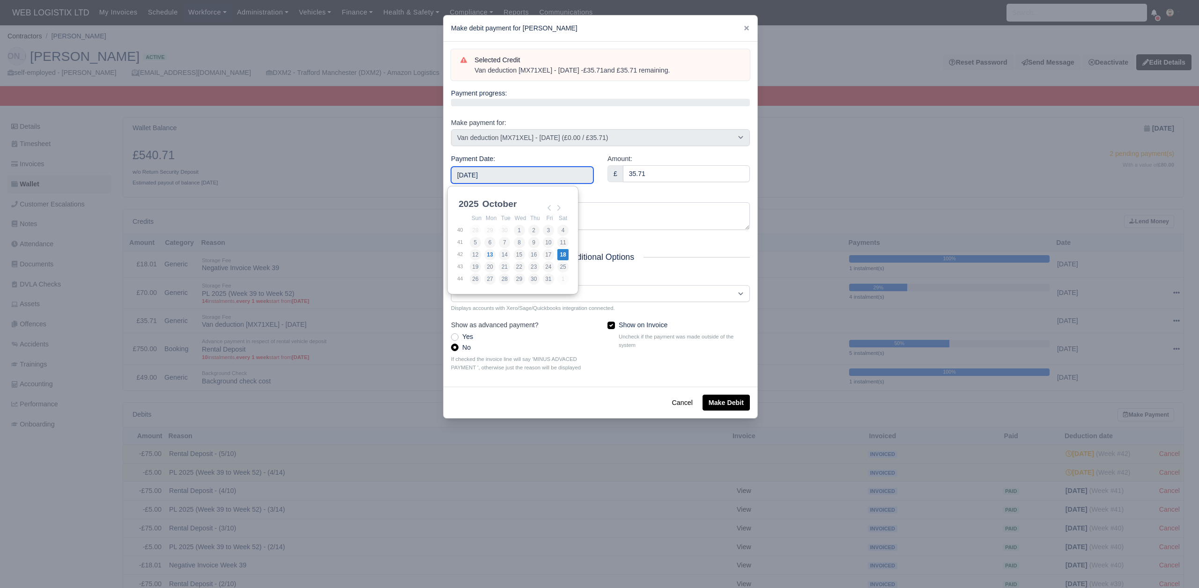
click at [524, 174] on input "2025-10-18" at bounding box center [522, 175] width 142 height 17
type input "2025-09-22"
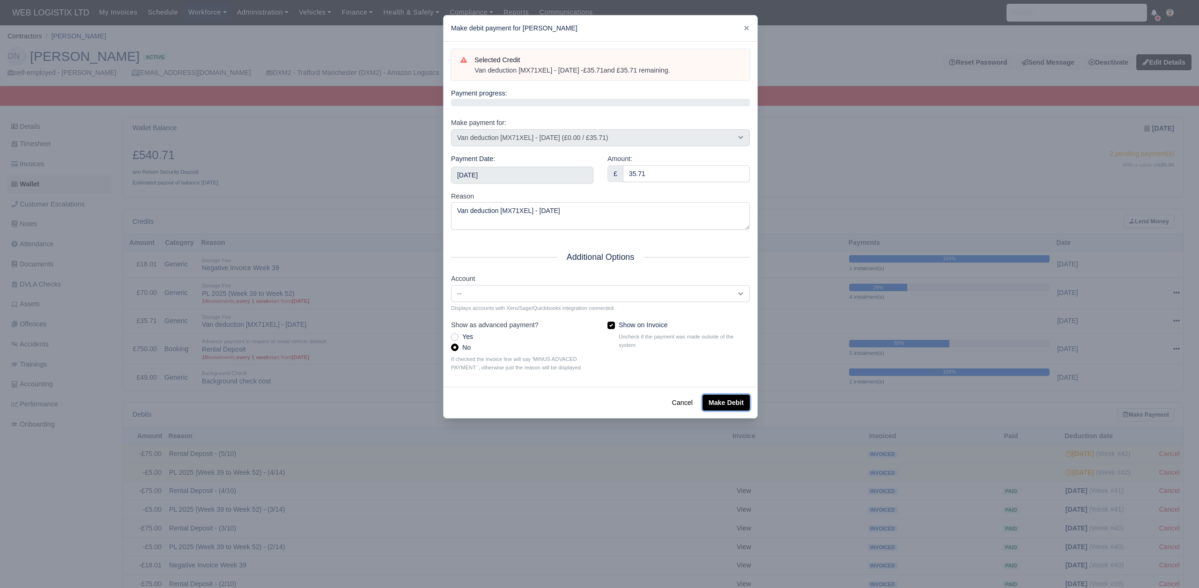
click at [712, 401] on button "Make Debit" at bounding box center [725, 403] width 47 height 16
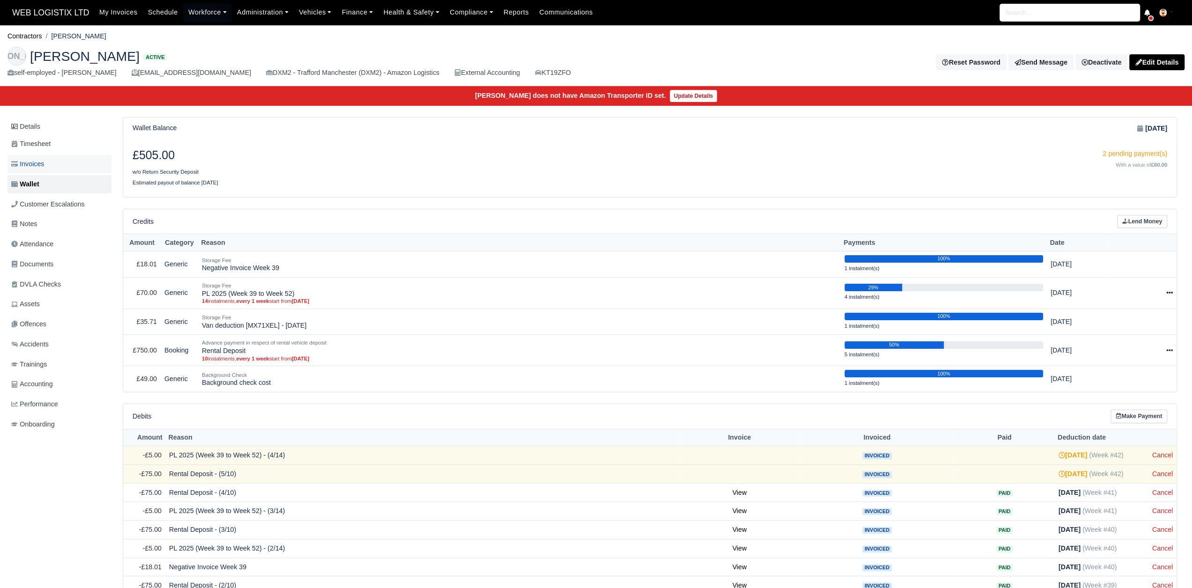
drag, startPoint x: 33, startPoint y: 169, endPoint x: 40, endPoint y: 169, distance: 7.0
click at [33, 169] on link "Invoices" at bounding box center [59, 164] width 104 height 18
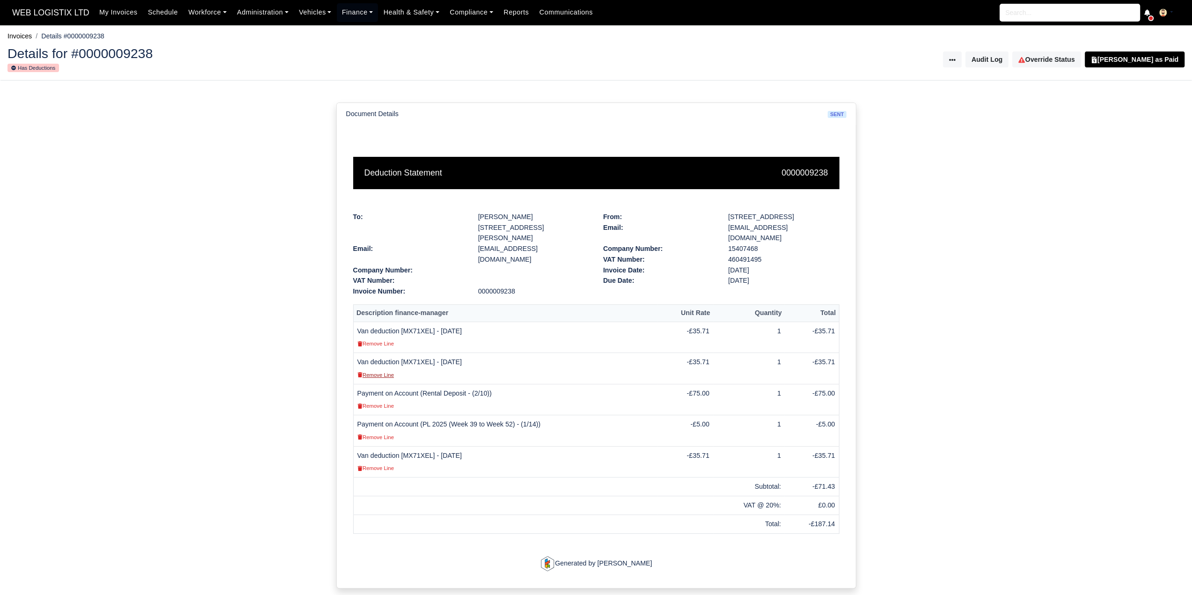
click at [381, 372] on small "Remove Line" at bounding box center [375, 375] width 37 height 6
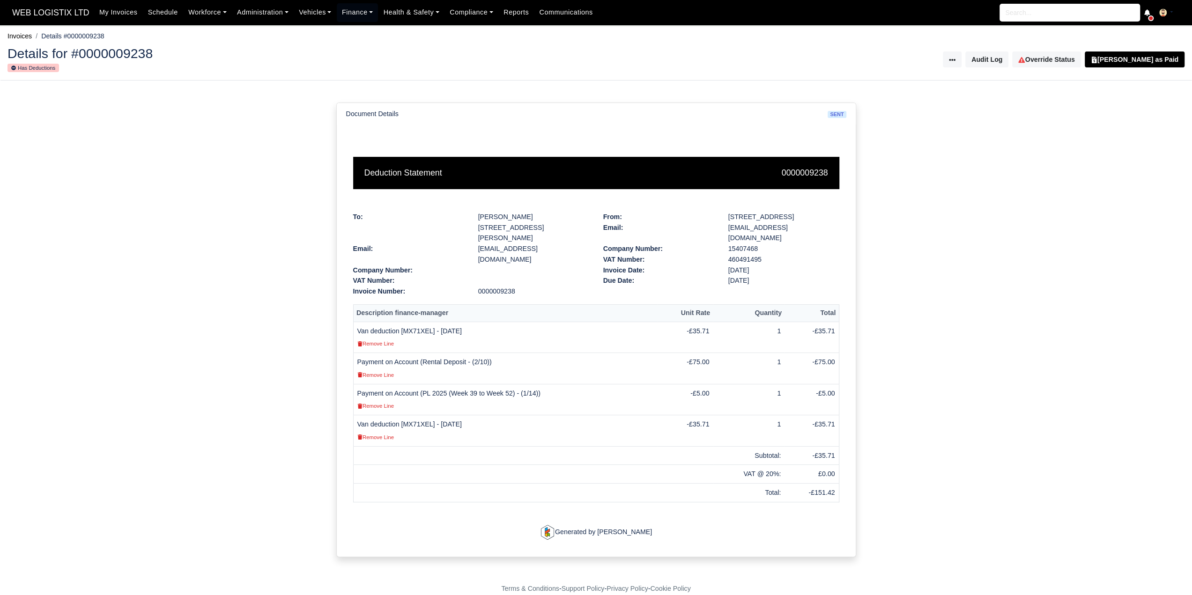
click at [939, 296] on div "Document Details sent Deduction Statement 0000009238 To: [PERSON_NAME] [STREET_…" at bounding box center [596, 330] width 1192 height 499
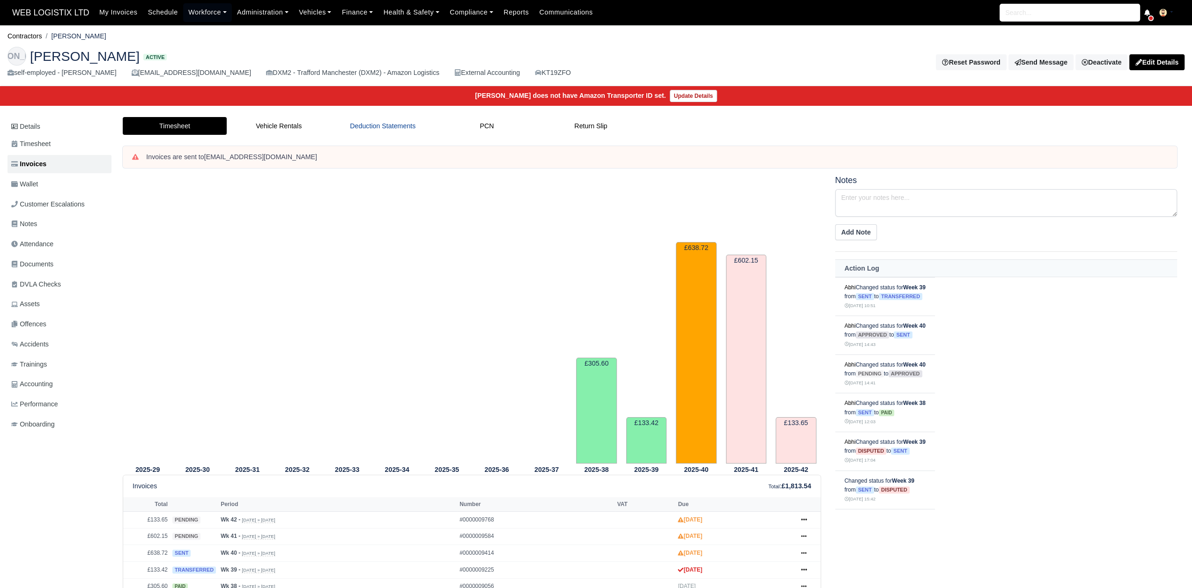
click at [379, 126] on link "Deduction Statements" at bounding box center [383, 126] width 104 height 18
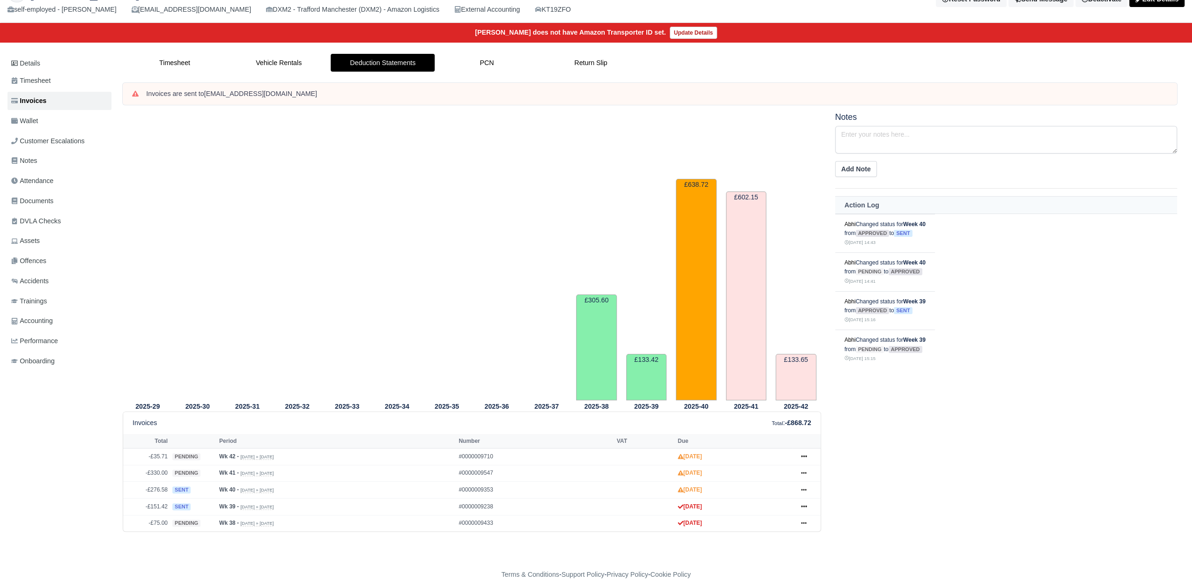
scroll to position [67, 0]
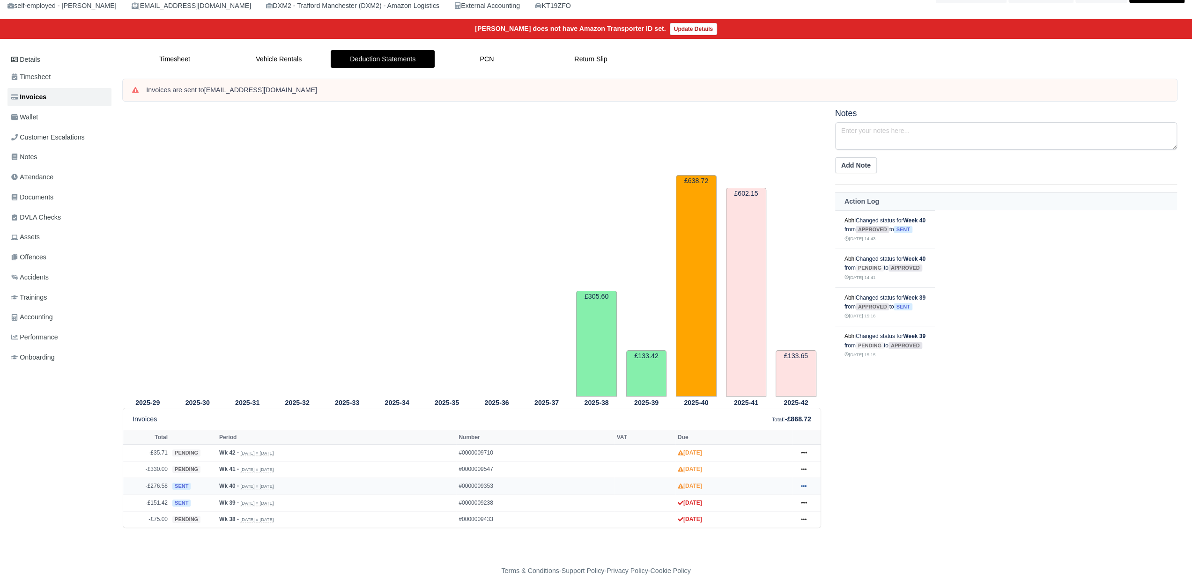
click at [801, 484] on icon at bounding box center [804, 486] width 6 height 6
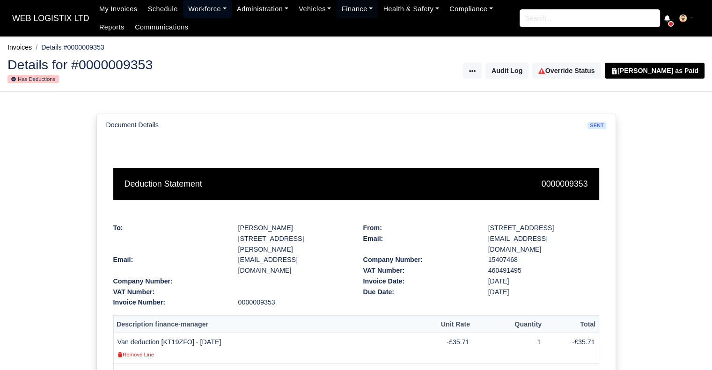
click at [193, 9] on link "Workforce" at bounding box center [207, 9] width 49 height 18
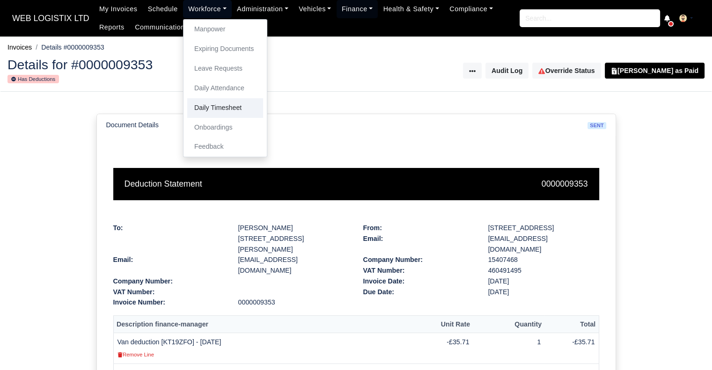
click at [210, 109] on link "Daily Timesheet" at bounding box center [225, 108] width 76 height 20
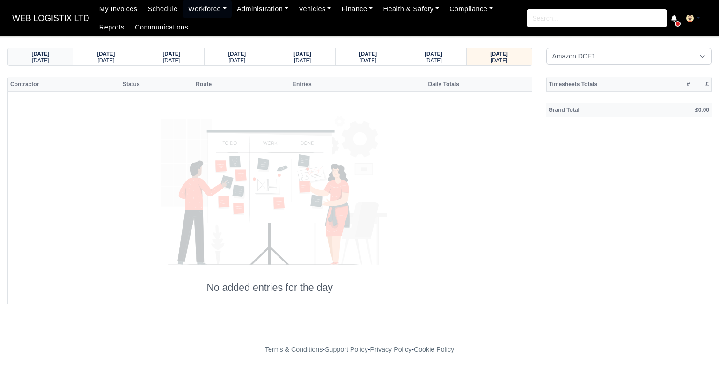
click at [61, 59] on div "[DATE]" at bounding box center [40, 60] width 47 height 7
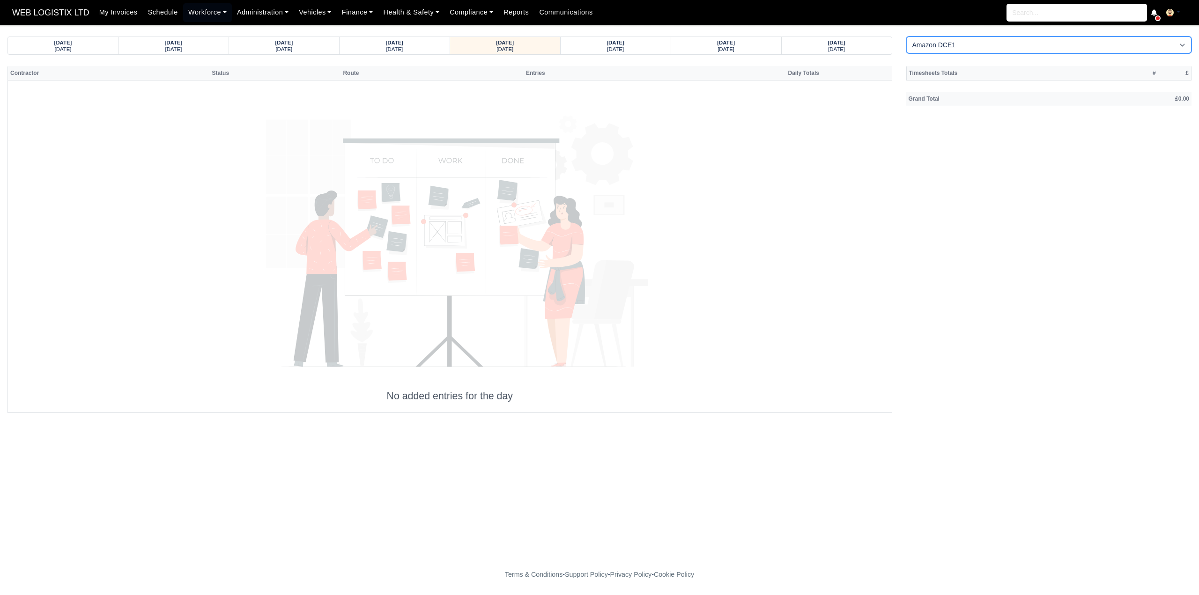
click at [719, 45] on select "Amazon DCE1 DWN2 - [GEOGRAPHIC_DATA] (DWN2) - Amazon Logistics (L34 7XL) DXM2 -…" at bounding box center [1049, 45] width 286 height 17
select select "1"
click at [719, 37] on select "Amazon DCE1 DWN2 - [GEOGRAPHIC_DATA] (DWN2) - Amazon Logistics (L34 7XL) DXM2 -…" at bounding box center [1049, 45] width 286 height 17
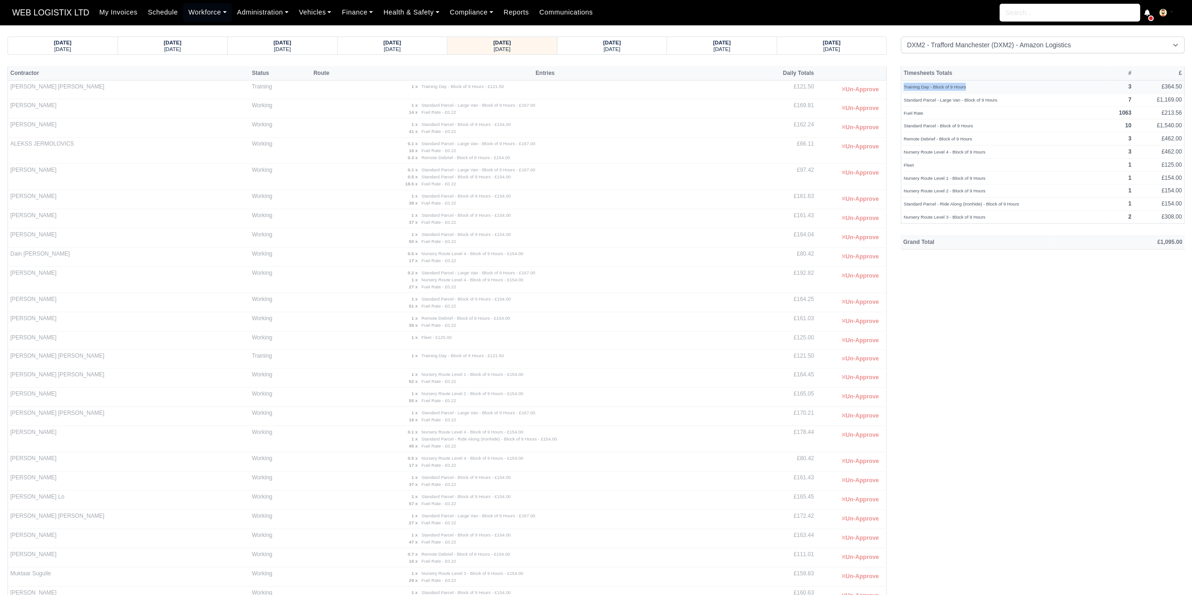
drag, startPoint x: 901, startPoint y: 85, endPoint x: 969, endPoint y: 87, distance: 67.9
click at [719, 87] on td "Training Day - Block of 9 Hours" at bounding box center [1003, 86] width 204 height 13
copy small "Training Day - Block of 9 Hours"
drag, startPoint x: 616, startPoint y: 52, endPoint x: 616, endPoint y: 38, distance: 14.5
click at [616, 49] on div "[DATE] [DATE]" at bounding box center [612, 45] width 96 height 17
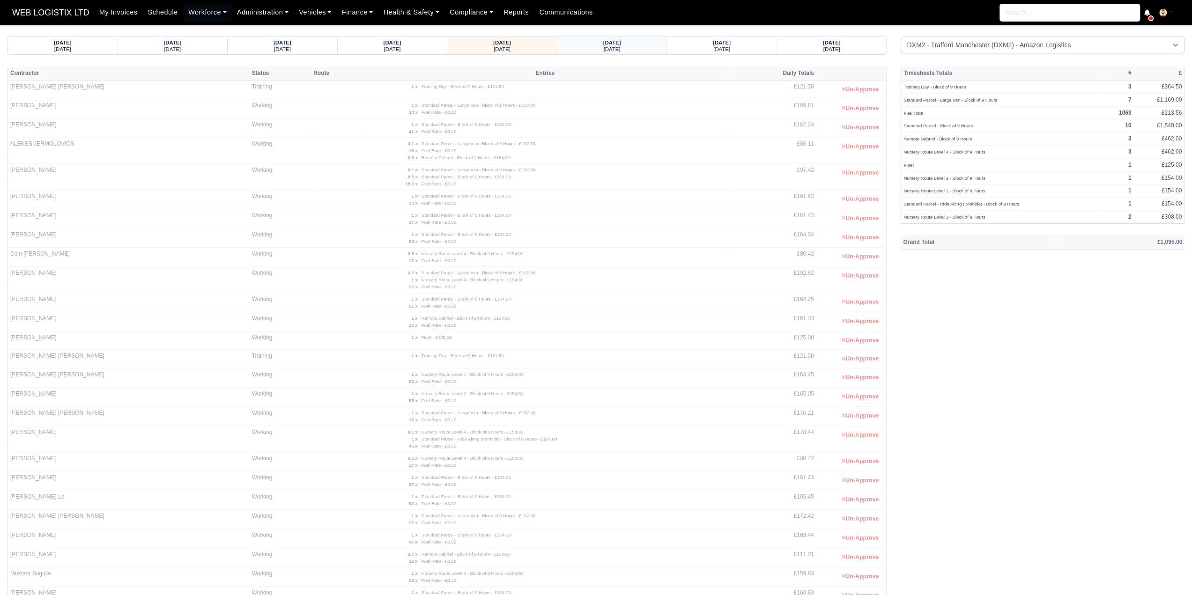
click at [617, 47] on small "[DATE]" at bounding box center [612, 49] width 17 height 6
click at [632, 48] on div "[DATE]" at bounding box center [612, 48] width 92 height 7
click at [642, 42] on div "[DATE]" at bounding box center [612, 42] width 92 height 7
click at [398, 47] on small "[DATE]" at bounding box center [392, 49] width 17 height 6
click at [719, 50] on div "[DATE]" at bounding box center [722, 48] width 92 height 7
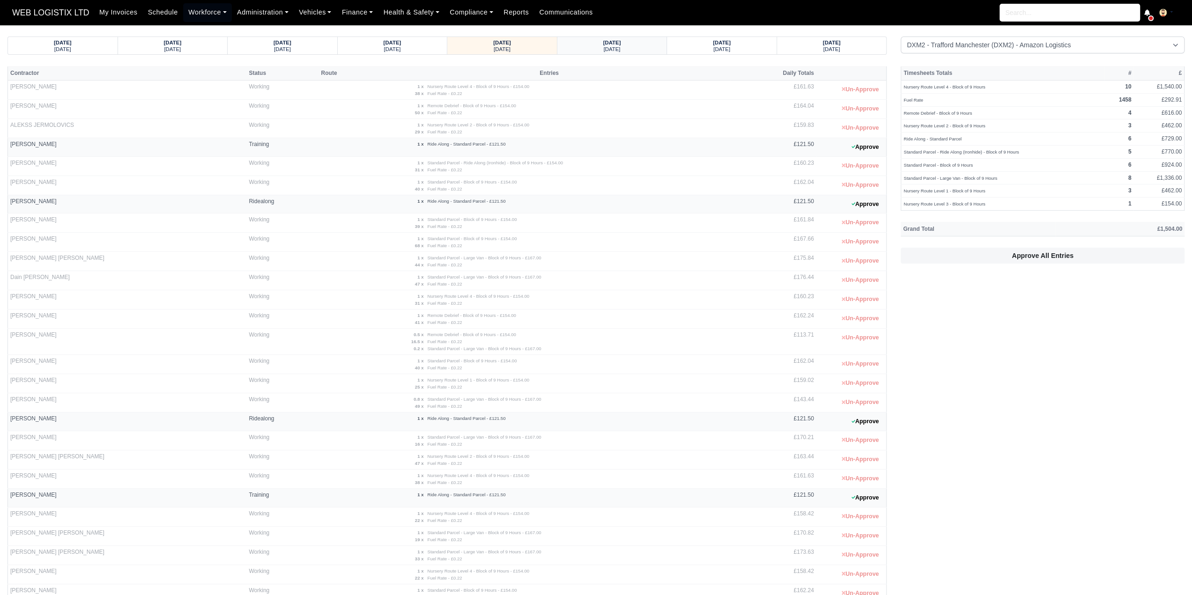
click at [638, 41] on div "[DATE]" at bounding box center [612, 42] width 92 height 7
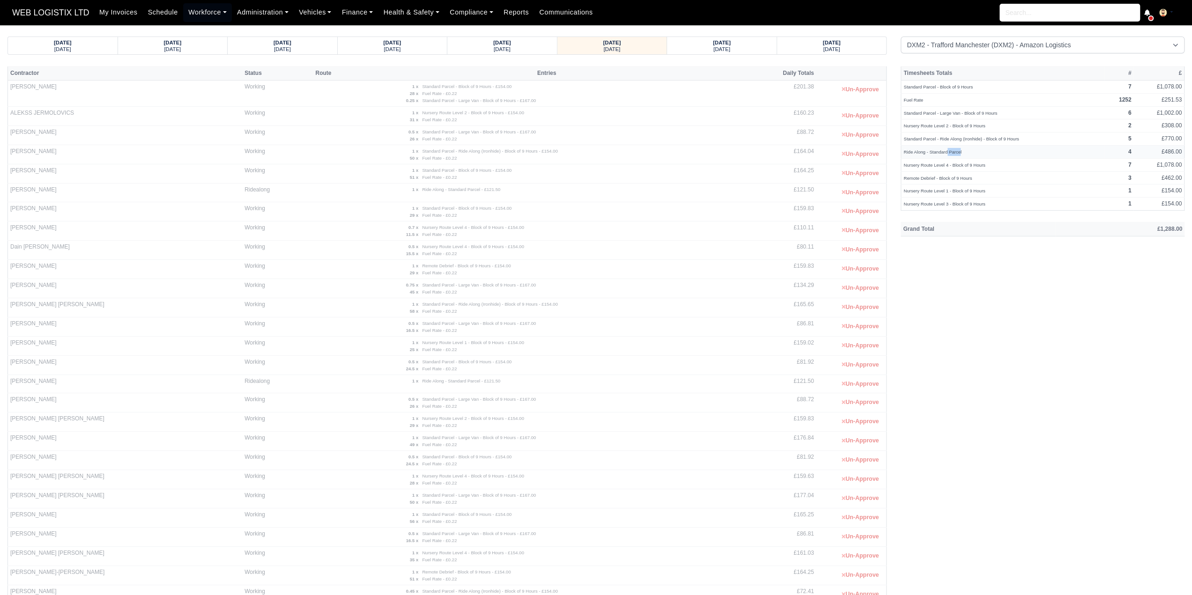
drag, startPoint x: 958, startPoint y: 146, endPoint x: 947, endPoint y: 150, distance: 11.8
click at [719, 150] on td "Ride Along - Standard Parcel" at bounding box center [1003, 151] width 204 height 13
click at [719, 152] on td "Ride Along - Standard Parcel" at bounding box center [1003, 151] width 204 height 13
drag, startPoint x: 968, startPoint y: 152, endPoint x: 902, endPoint y: 156, distance: 65.2
click at [719, 156] on td "Ride Along - Standard Parcel" at bounding box center [1003, 151] width 204 height 13
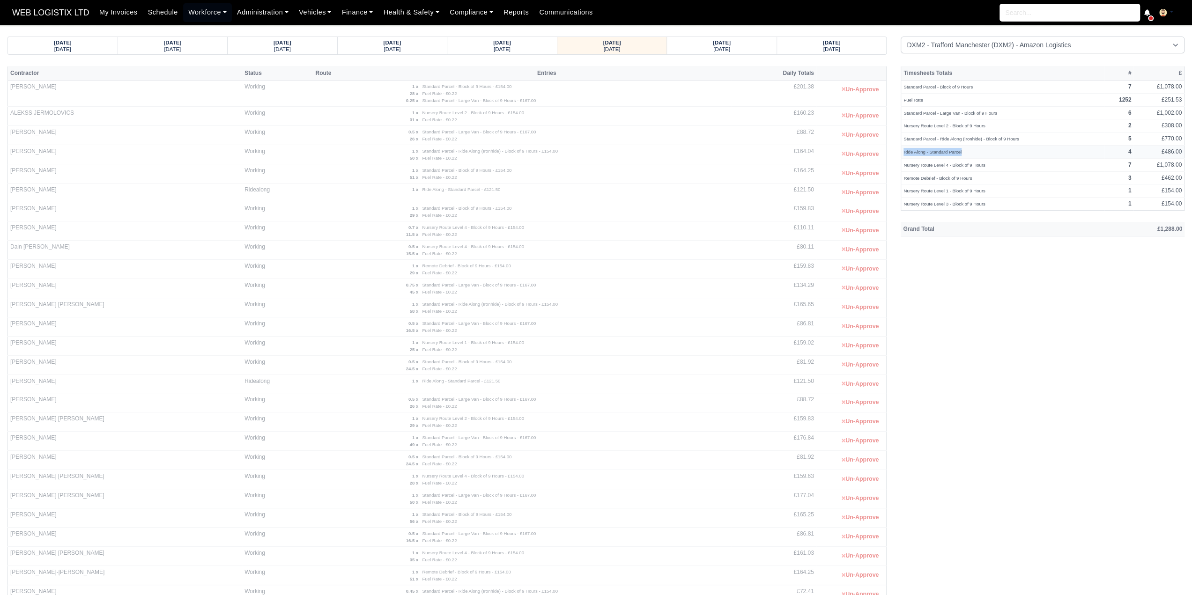
copy small "Ride Along - Standard Parcel"
